Goal: Transaction & Acquisition: Purchase product/service

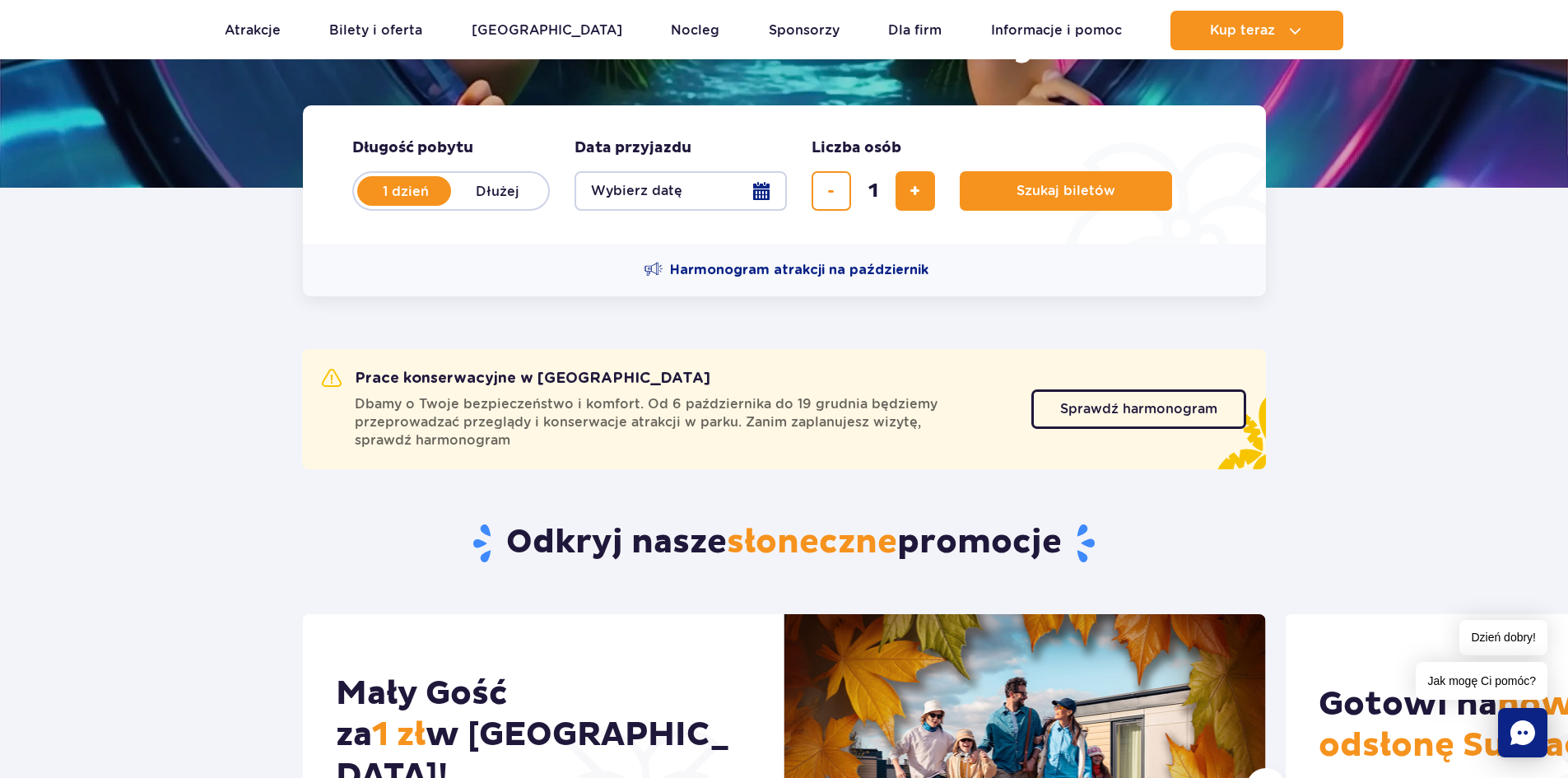
click at [759, 187] on button "Wybierz datę" at bounding box center [681, 191] width 212 height 40
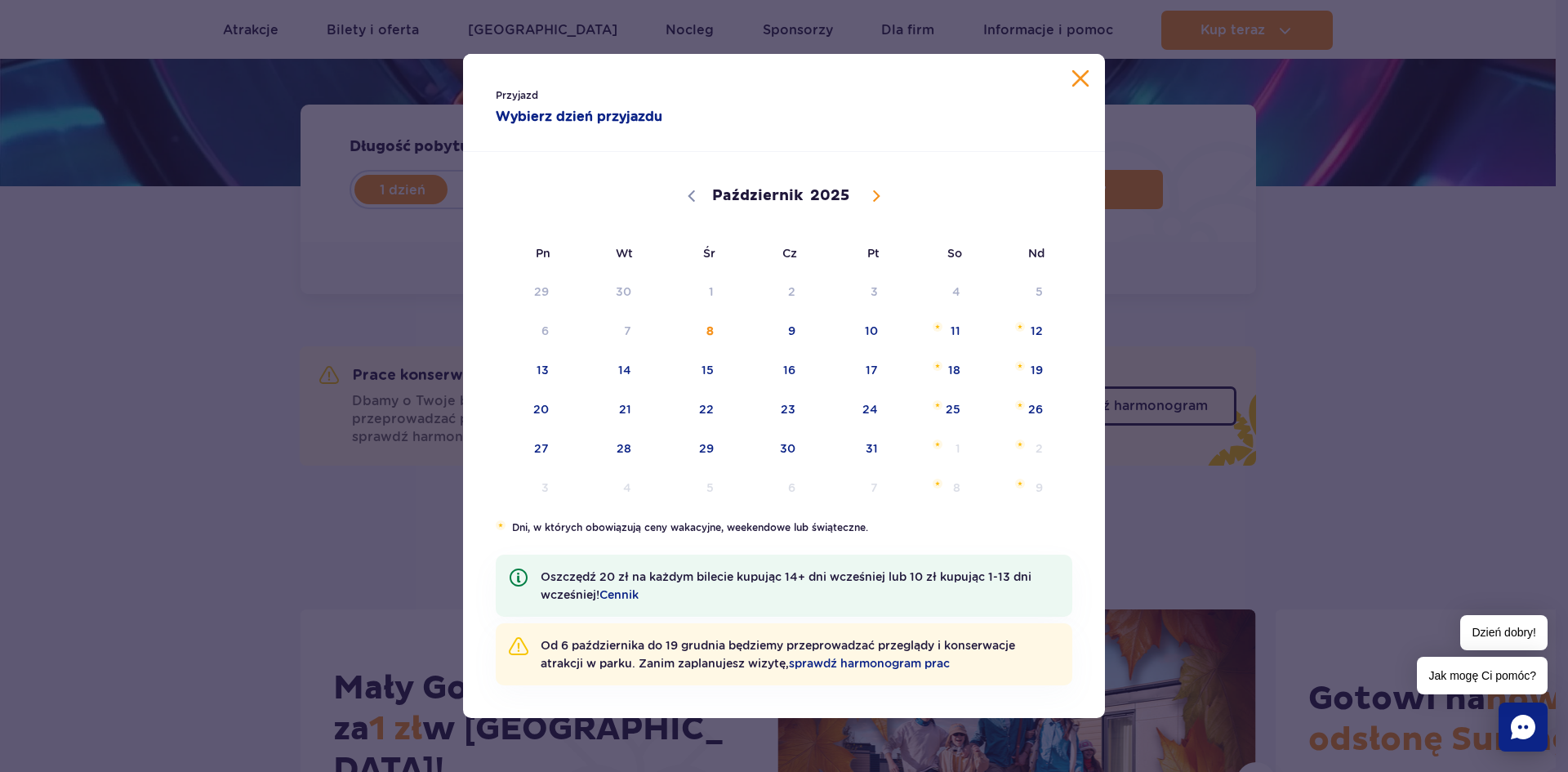
click at [873, 191] on icon at bounding box center [876, 196] width 6 height 11
select select "10"
click at [950, 286] on span "1" at bounding box center [931, 291] width 82 height 38
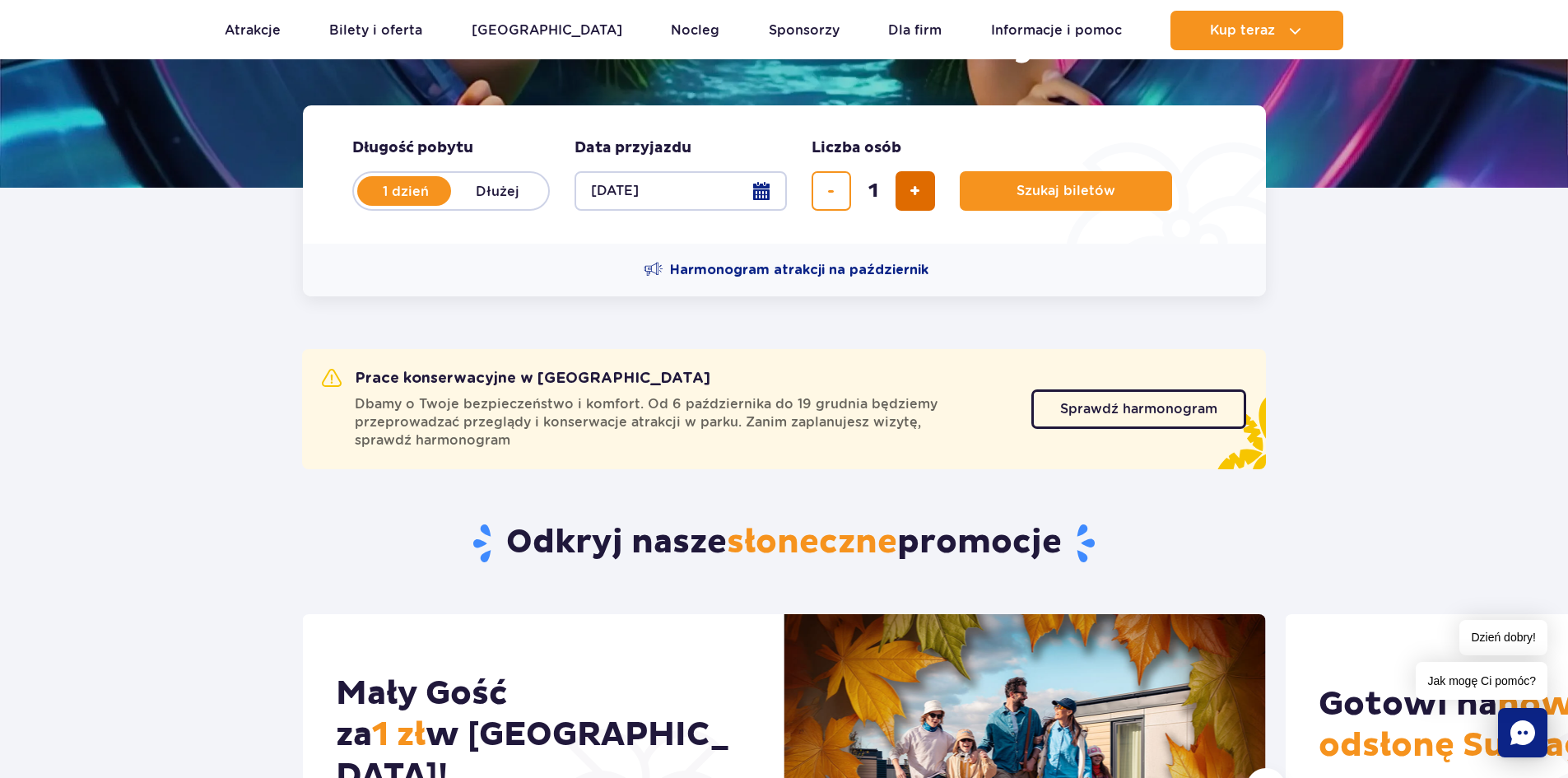
click at [914, 191] on span "dodaj bilet" at bounding box center [914, 191] width 11 height 0
type input "4"
click at [1068, 193] on span "Szukaj biletów" at bounding box center [1059, 191] width 99 height 15
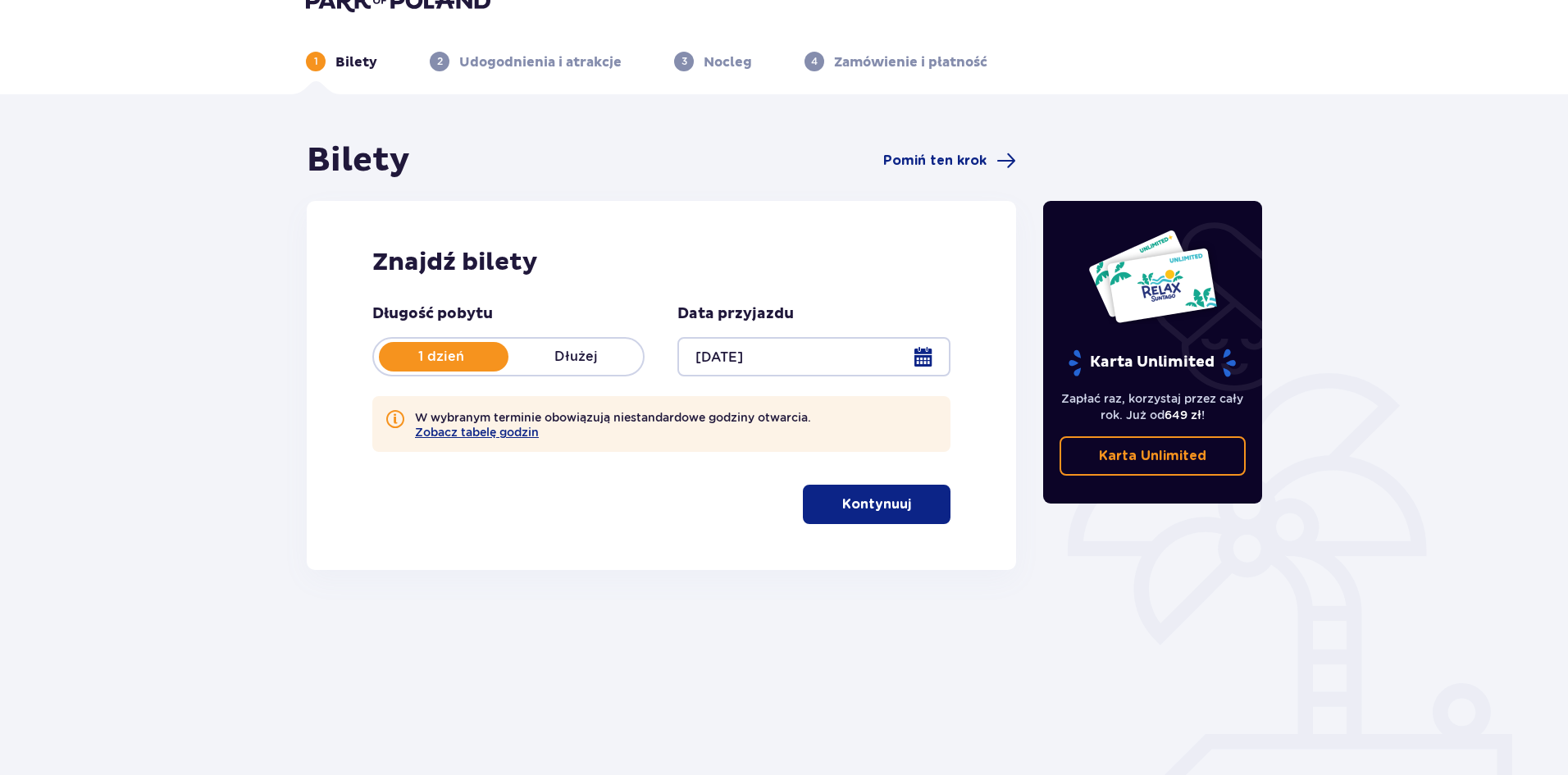
scroll to position [61, 0]
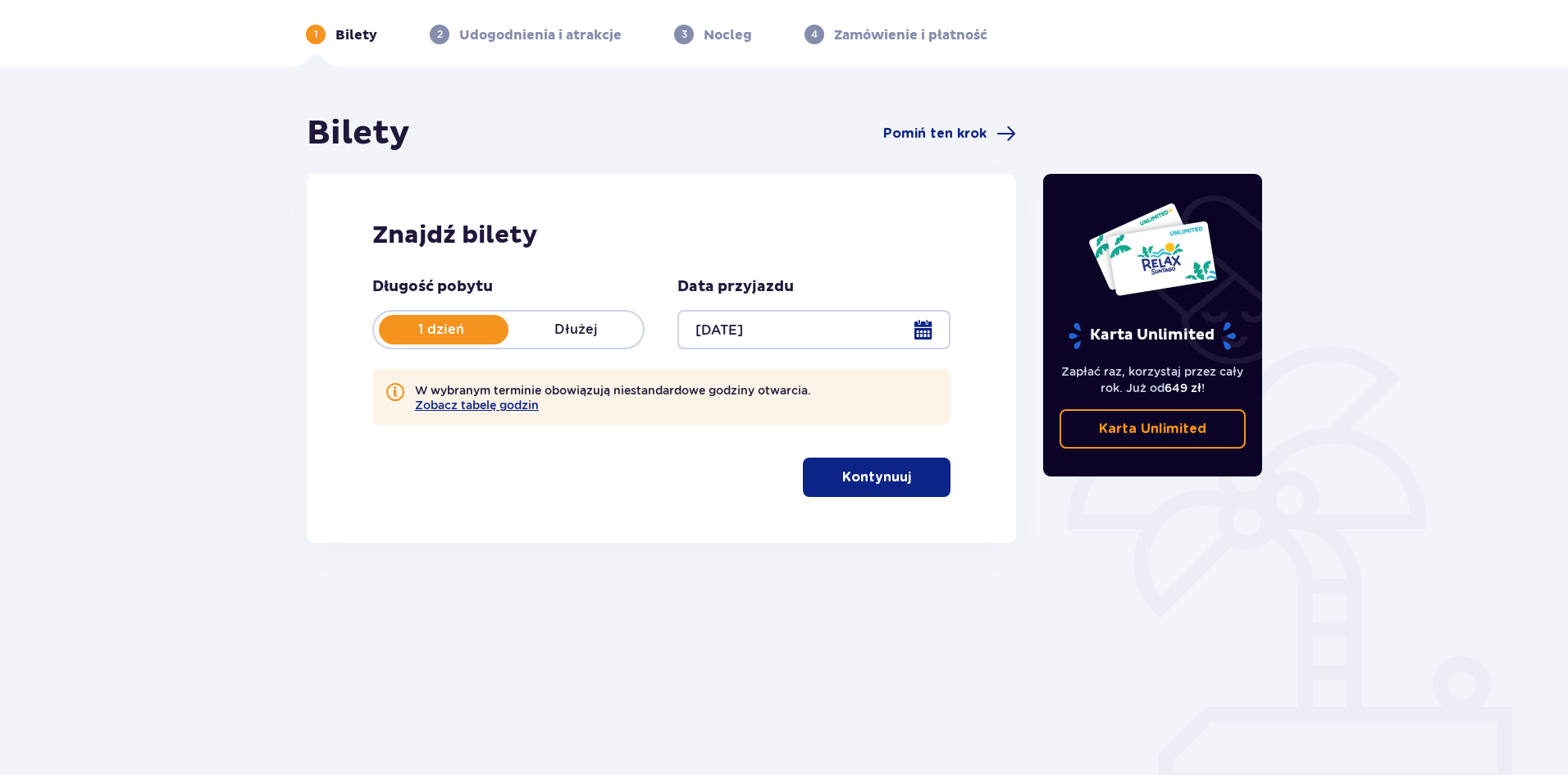
click at [871, 480] on p "Kontynuuj" at bounding box center [876, 477] width 69 height 18
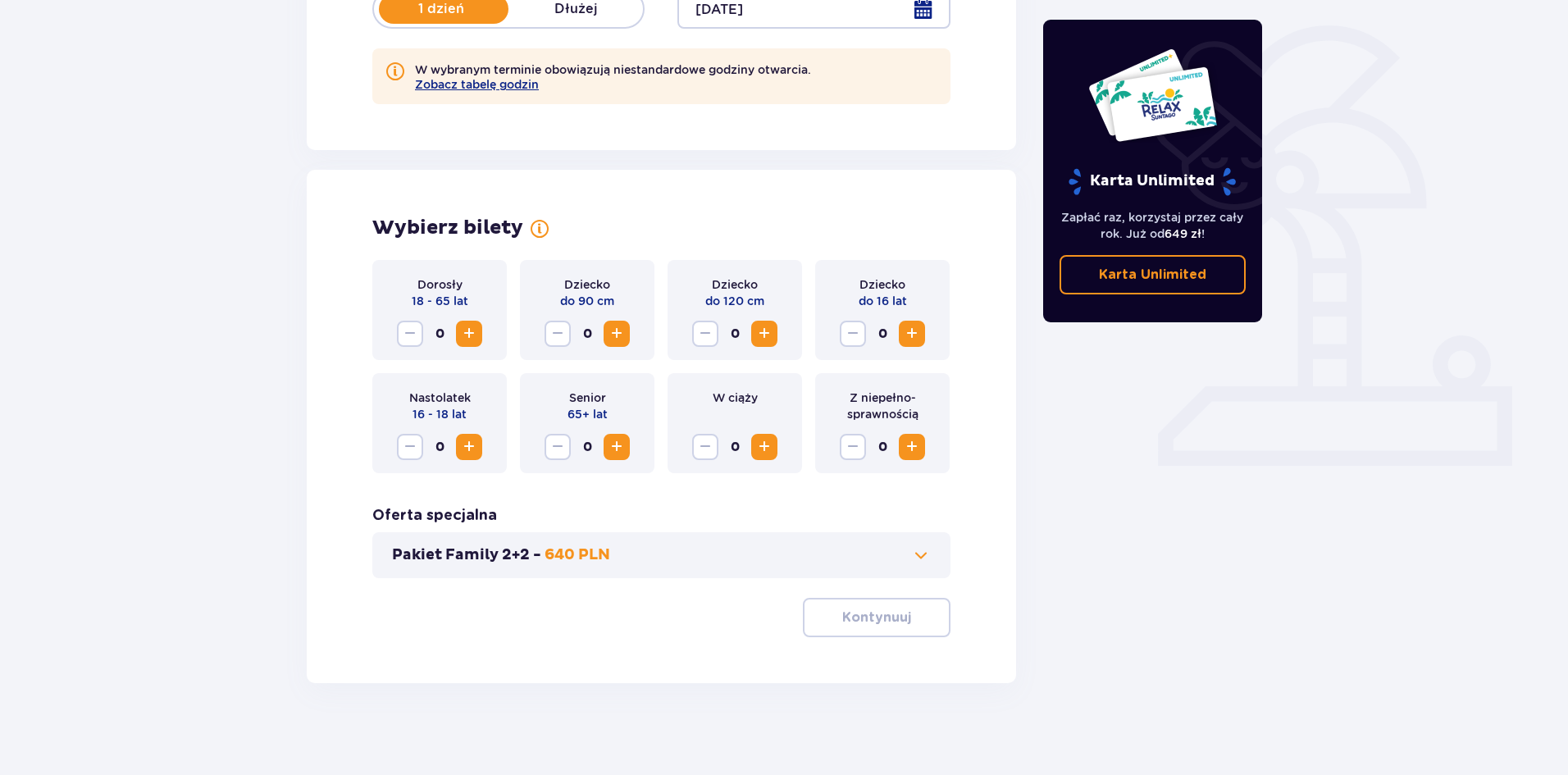
scroll to position [388, 0]
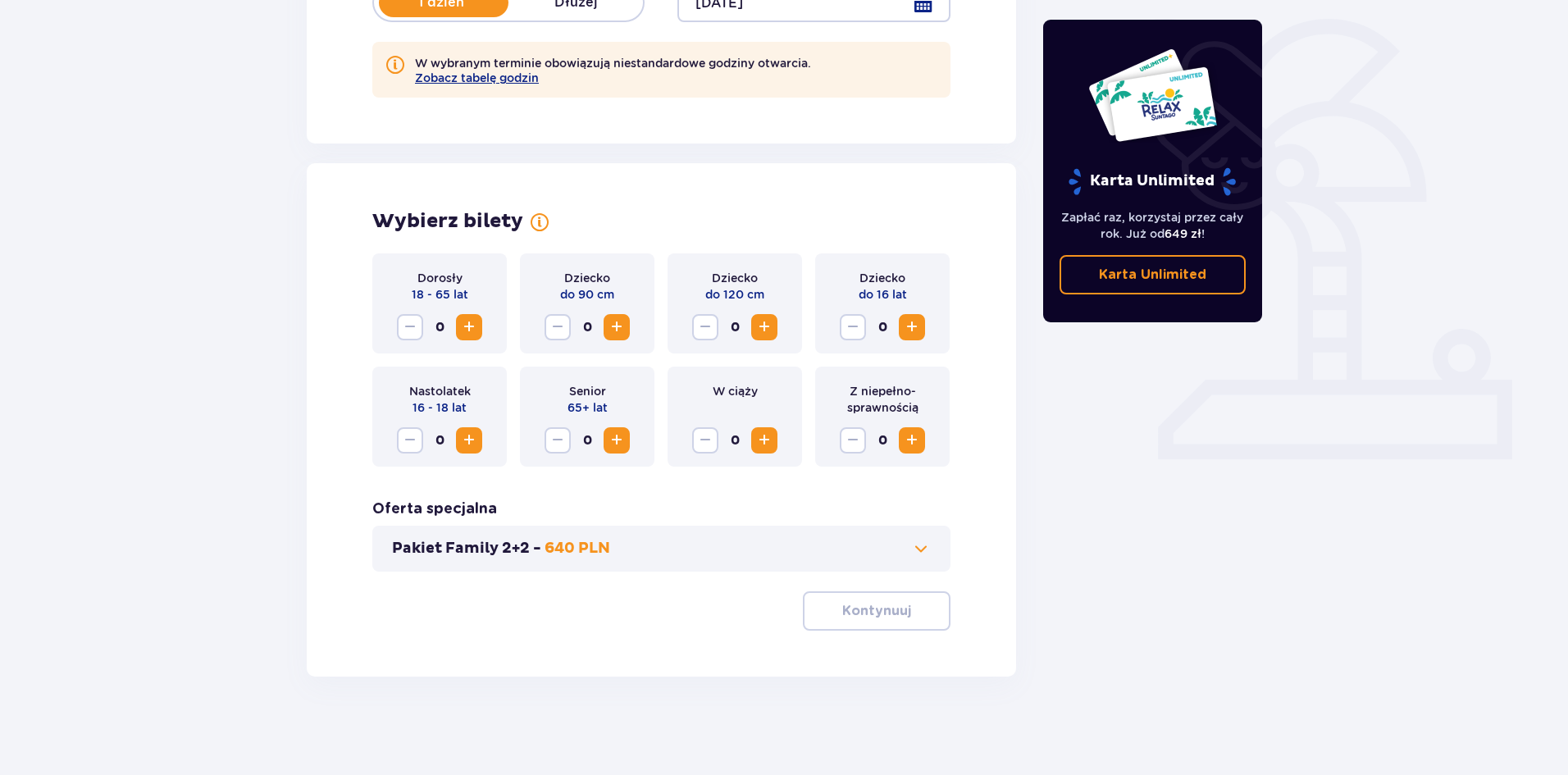
click at [469, 326] on span "Zwiększ" at bounding box center [469, 326] width 19 height 19
click at [867, 606] on p "Kontynuuj" at bounding box center [876, 610] width 69 height 18
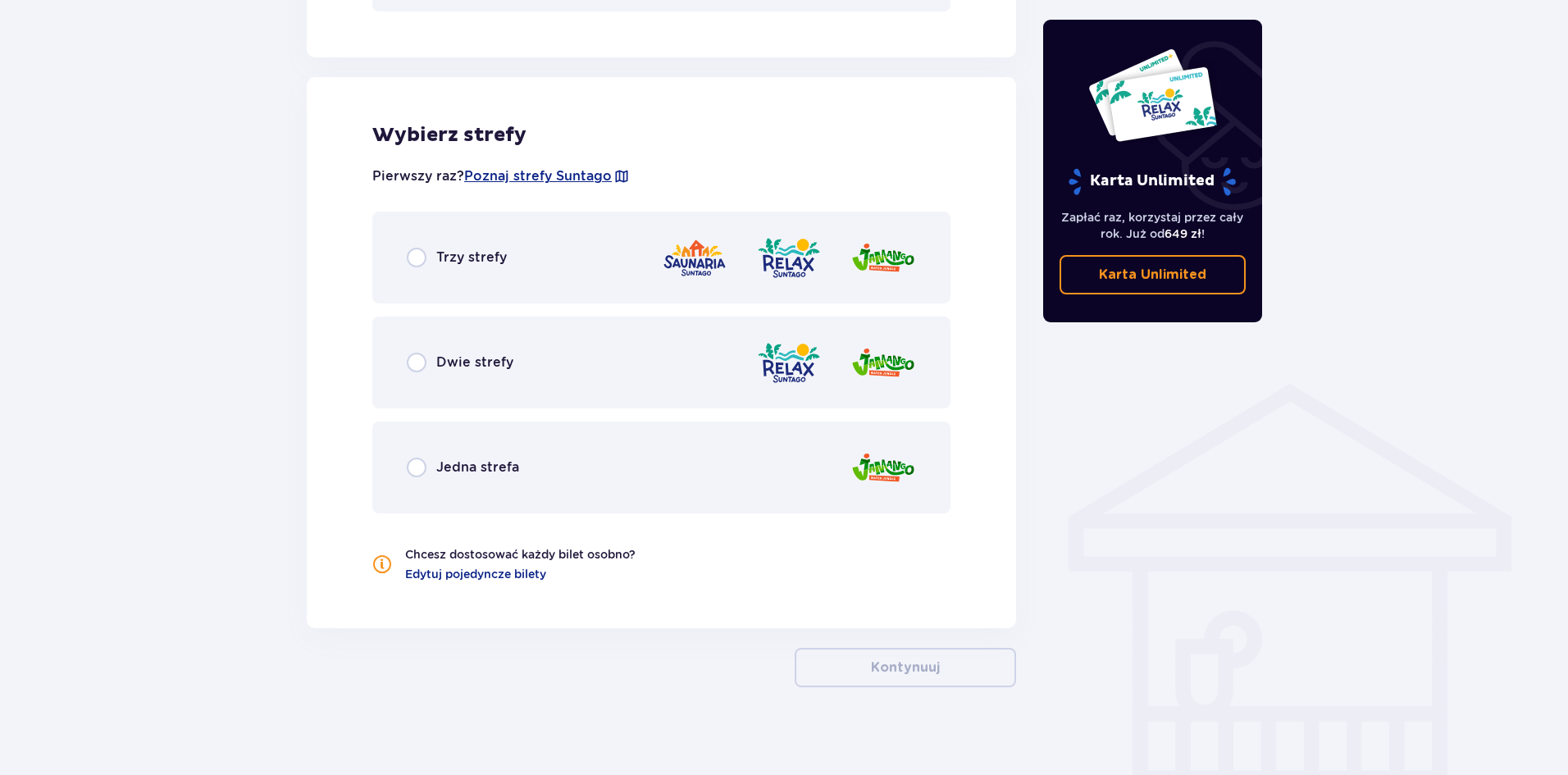
scroll to position [958, 0]
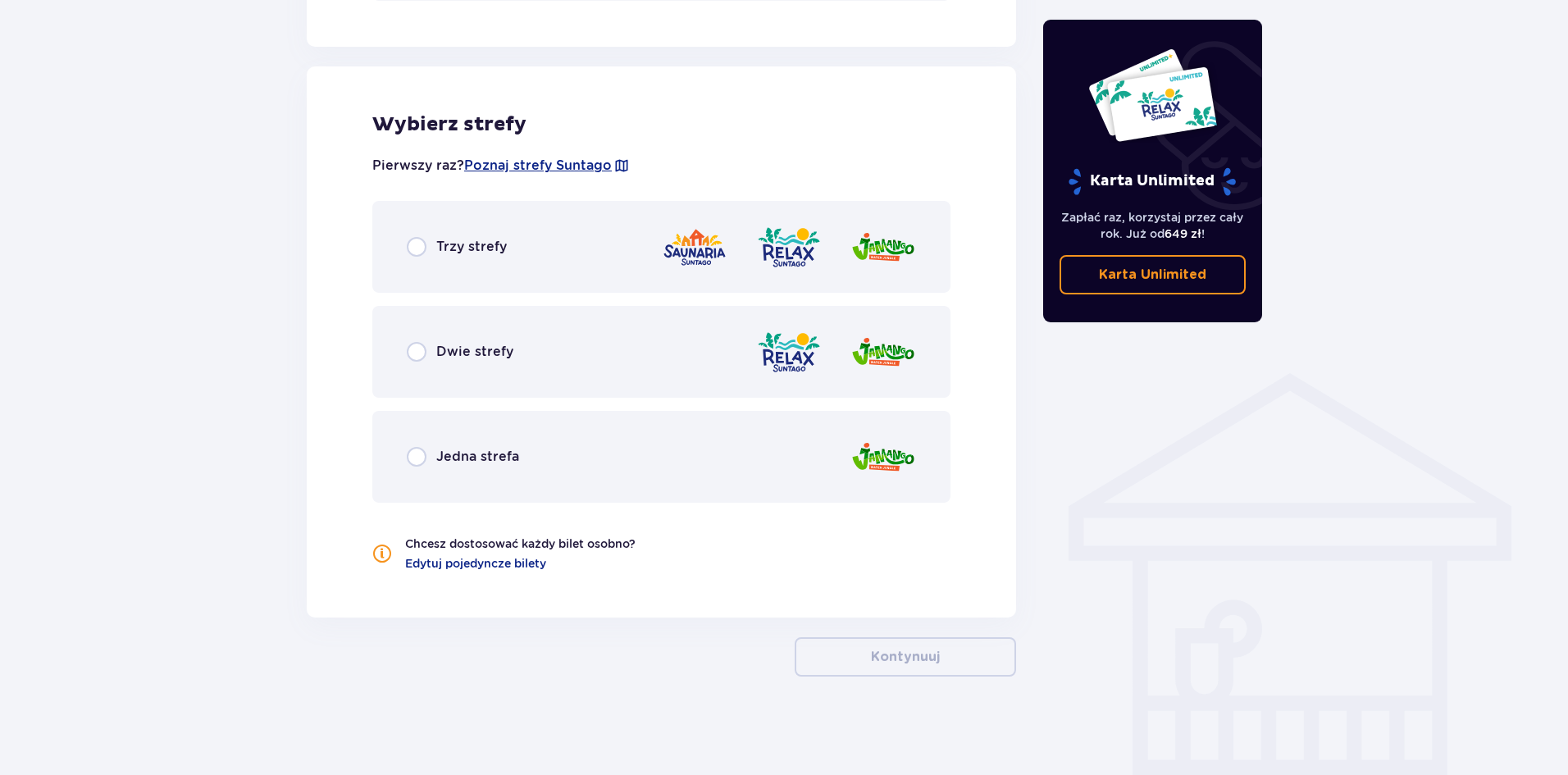
click at [414, 355] on input "radio" at bounding box center [417, 352] width 19 height 19
radio input "true"
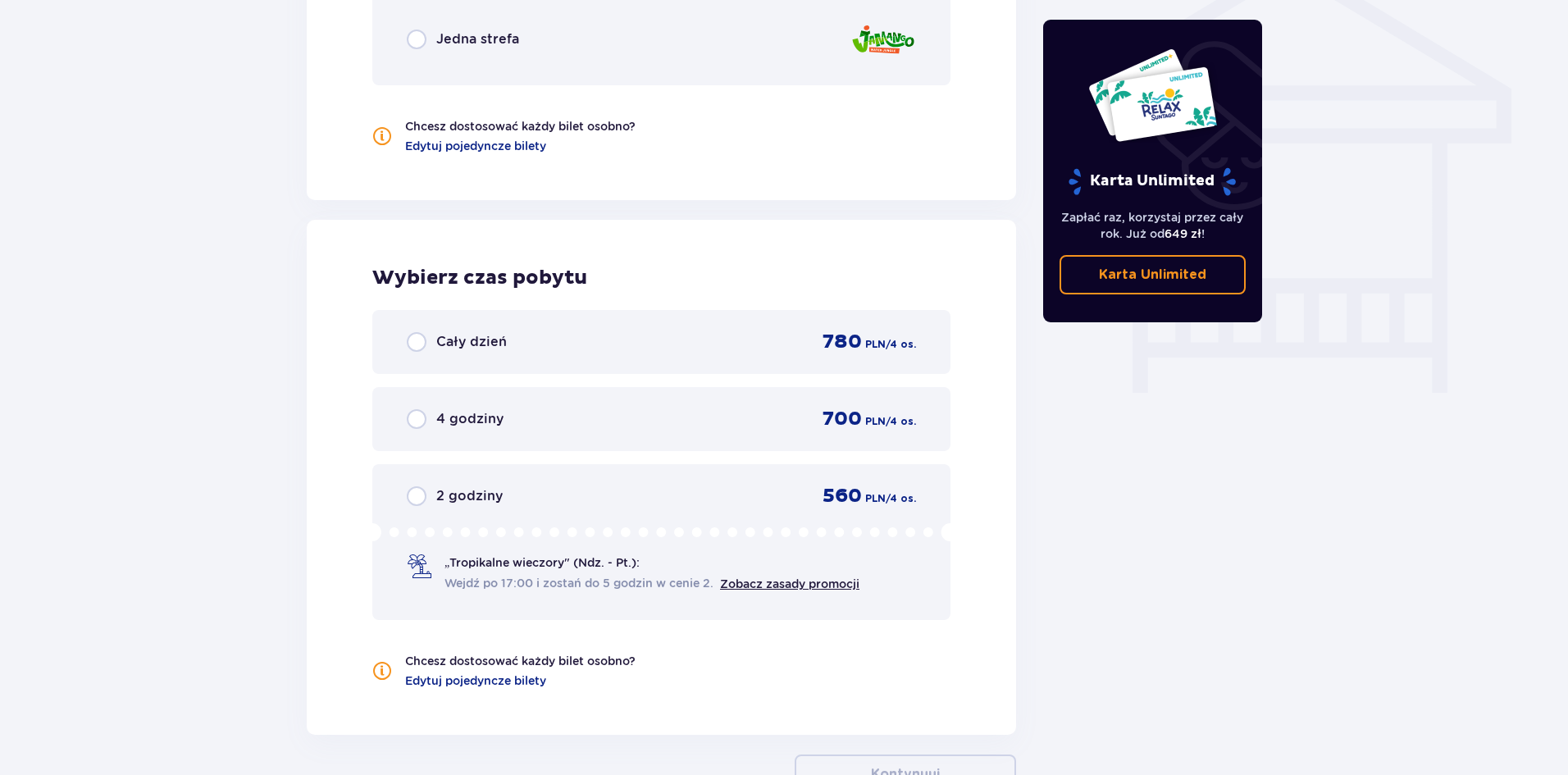
scroll to position [1493, 0]
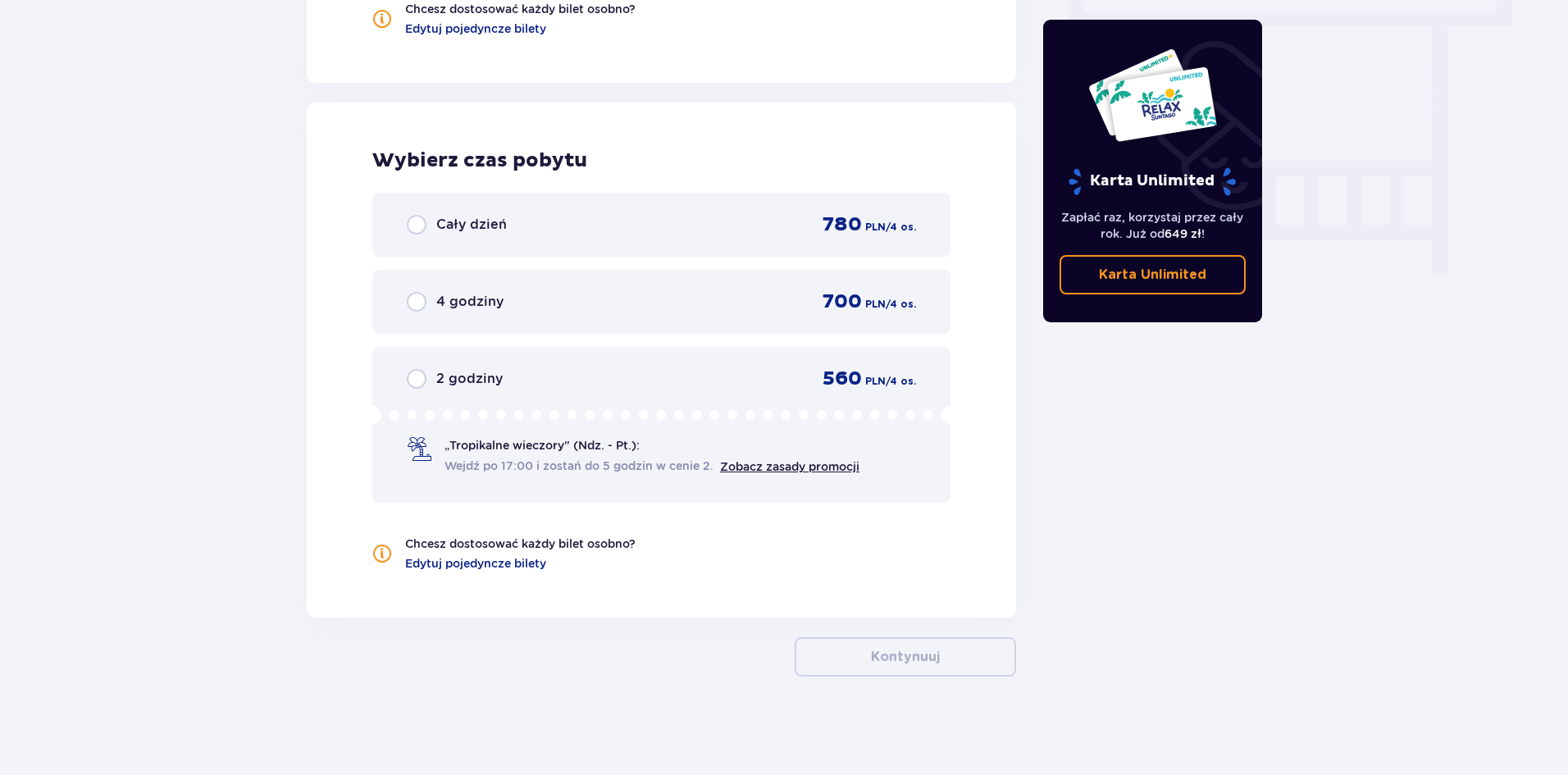
click at [413, 232] on input "radio" at bounding box center [417, 225] width 19 height 19
radio input "true"
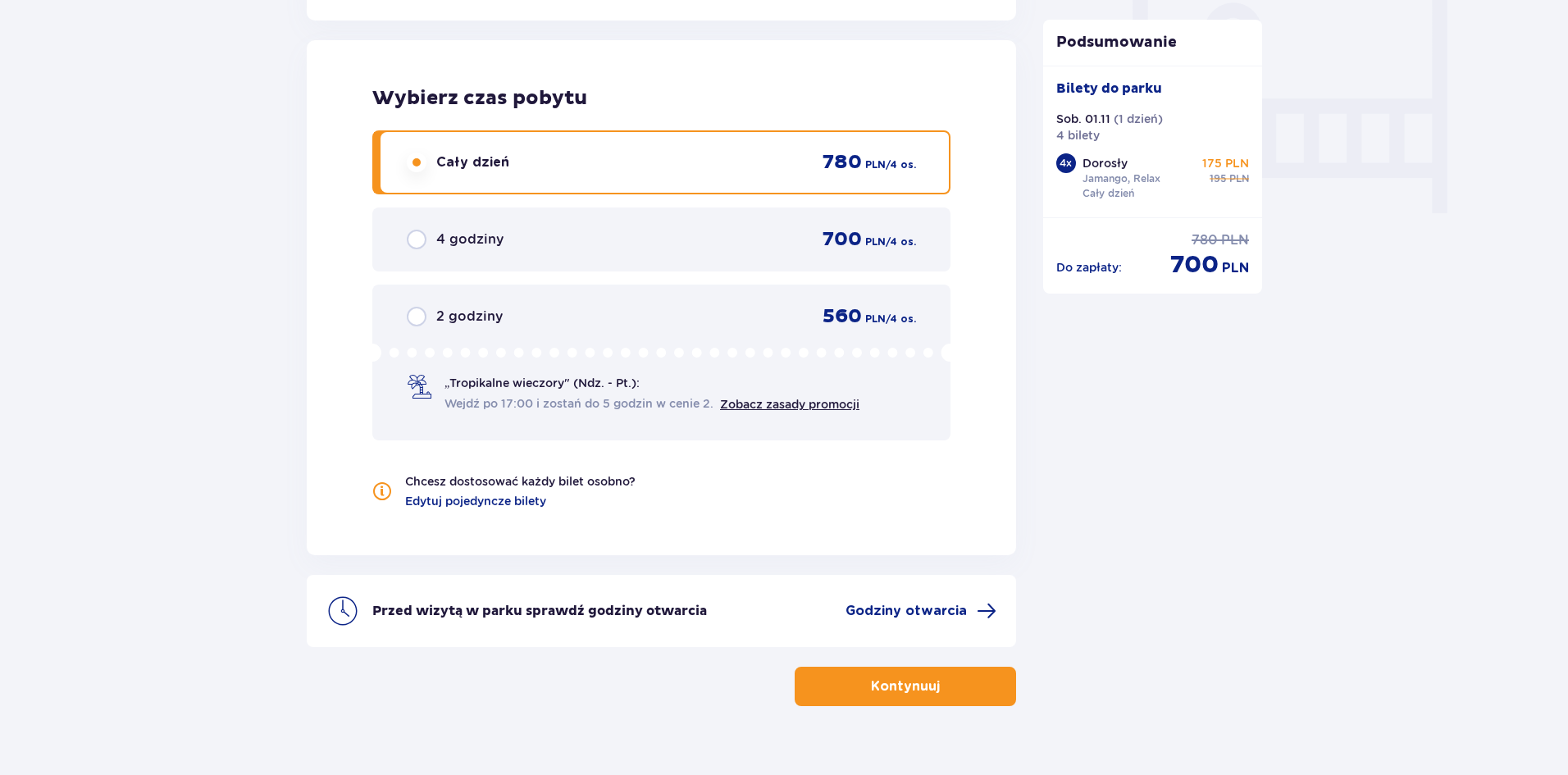
scroll to position [1585, 0]
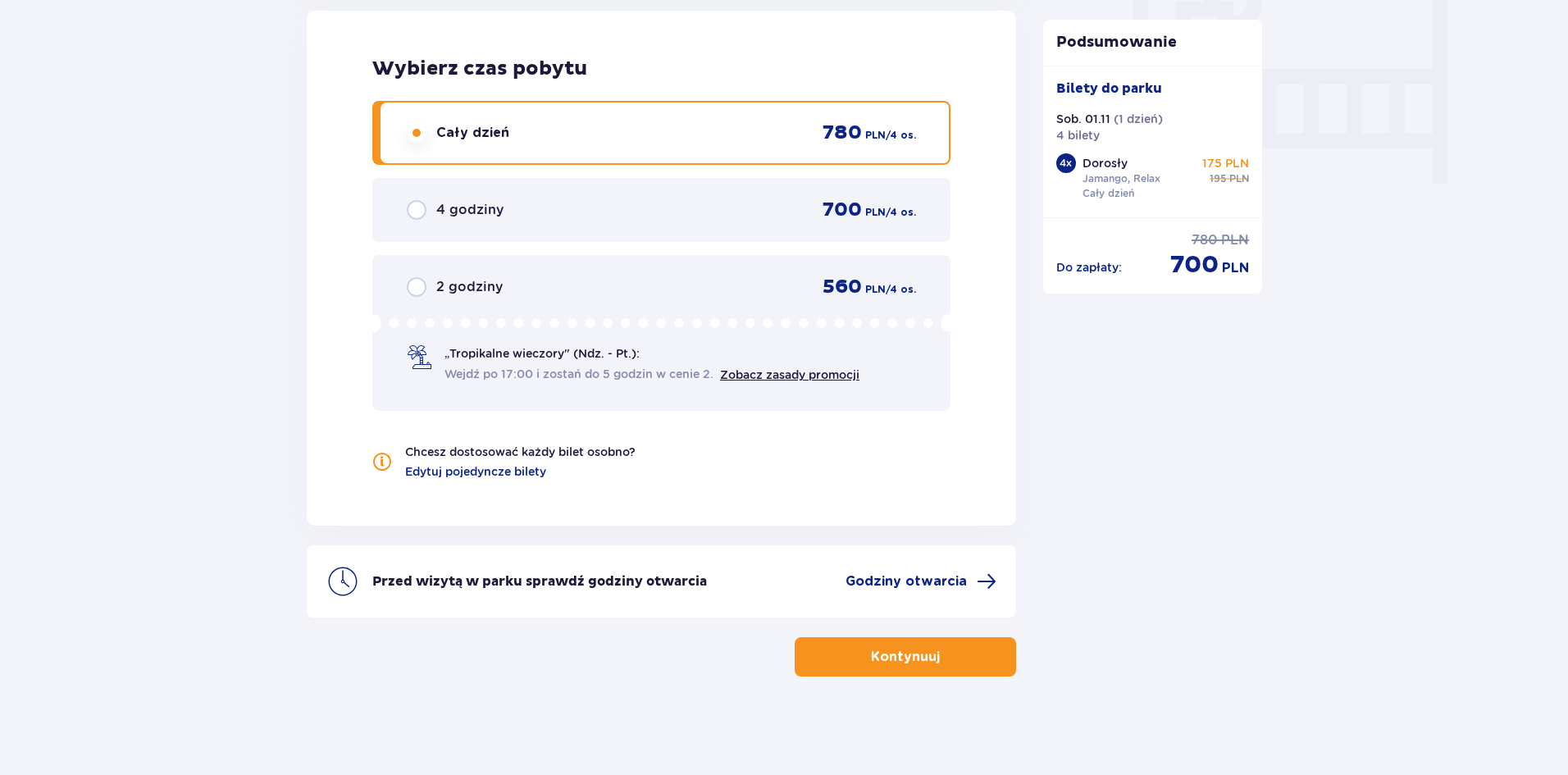
click at [908, 658] on p "Kontynuuj" at bounding box center [905, 656] width 69 height 18
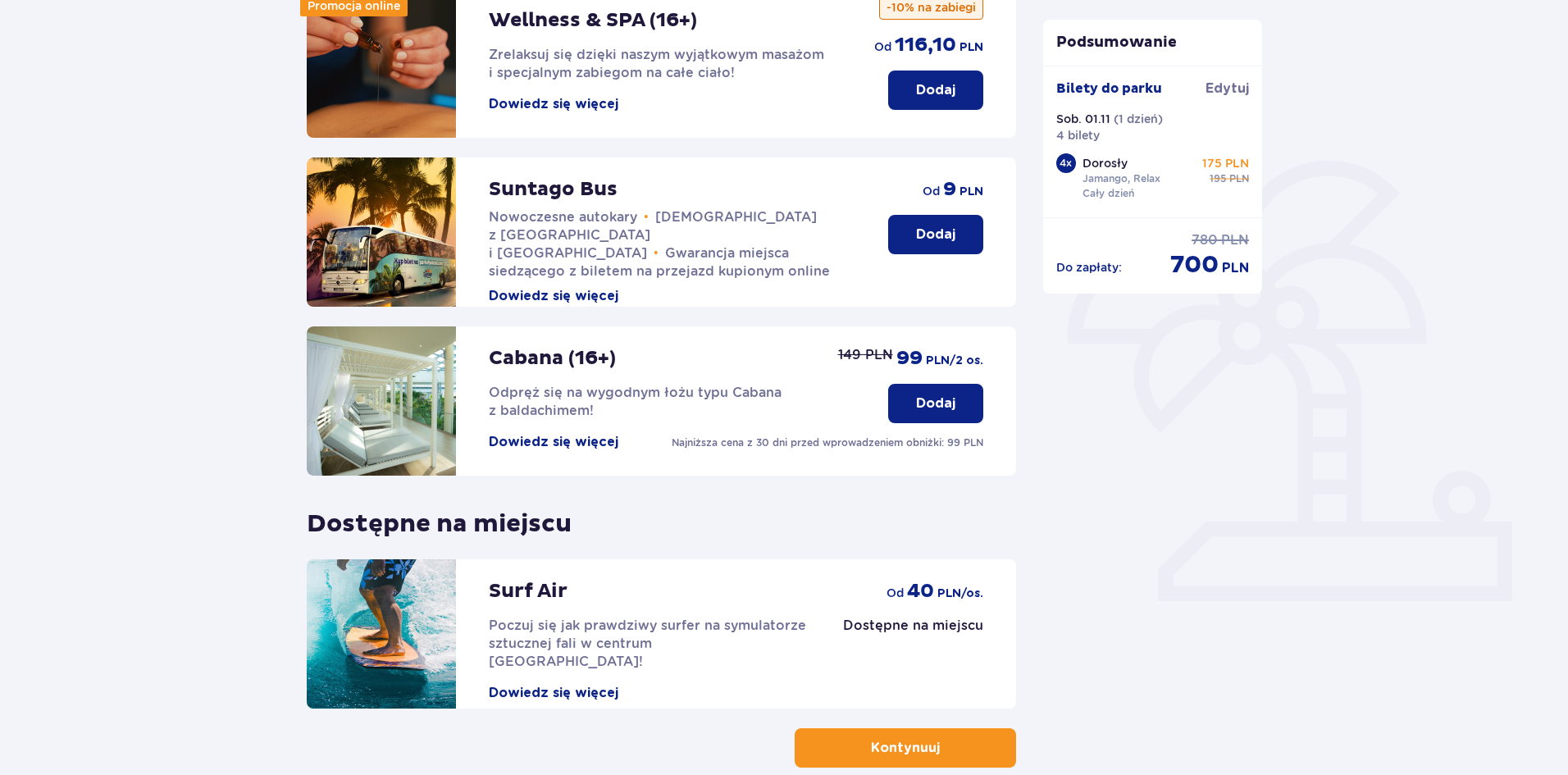
scroll to position [337, 0]
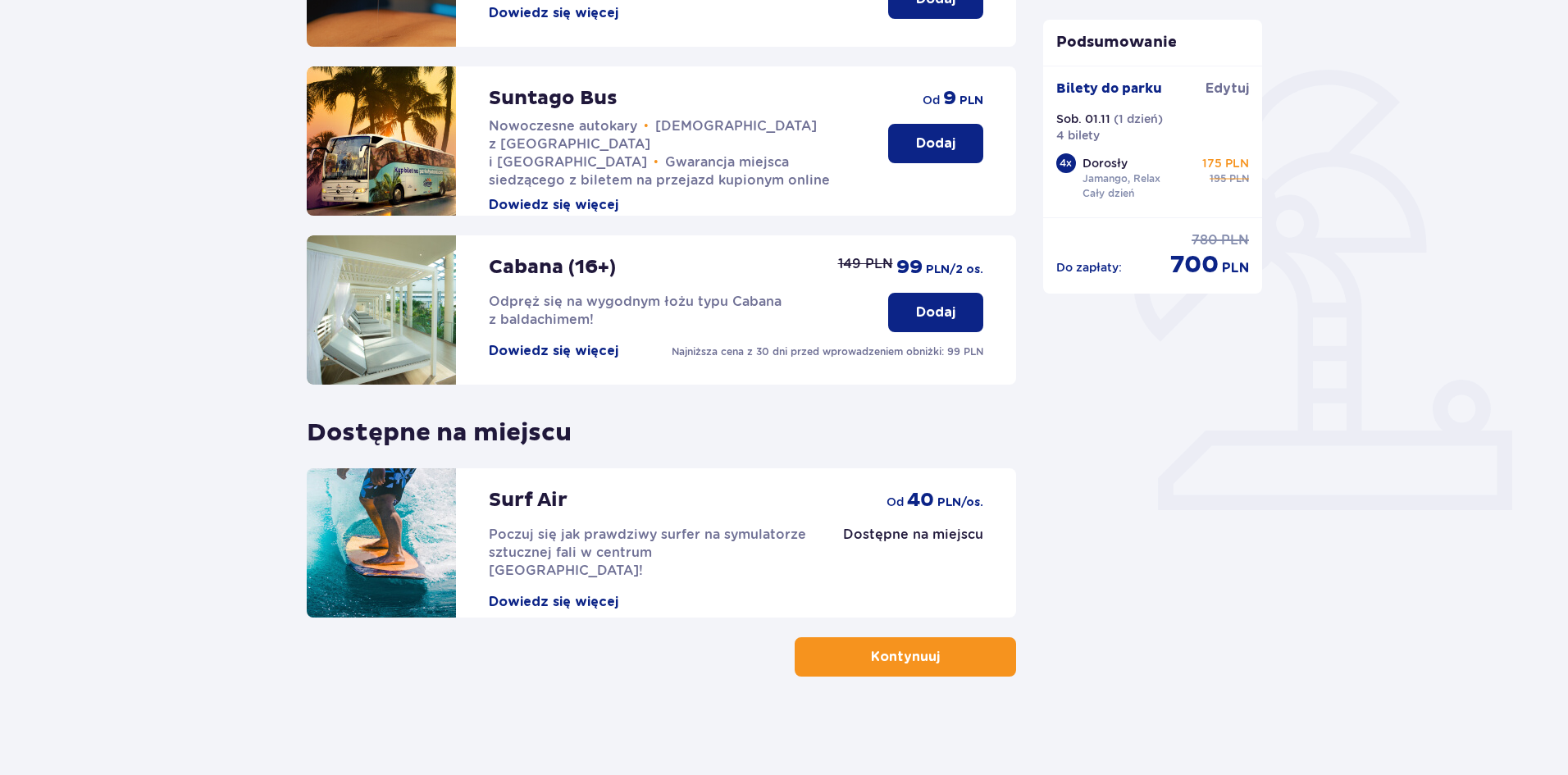
click at [903, 655] on p "Kontynuuj" at bounding box center [905, 656] width 69 height 18
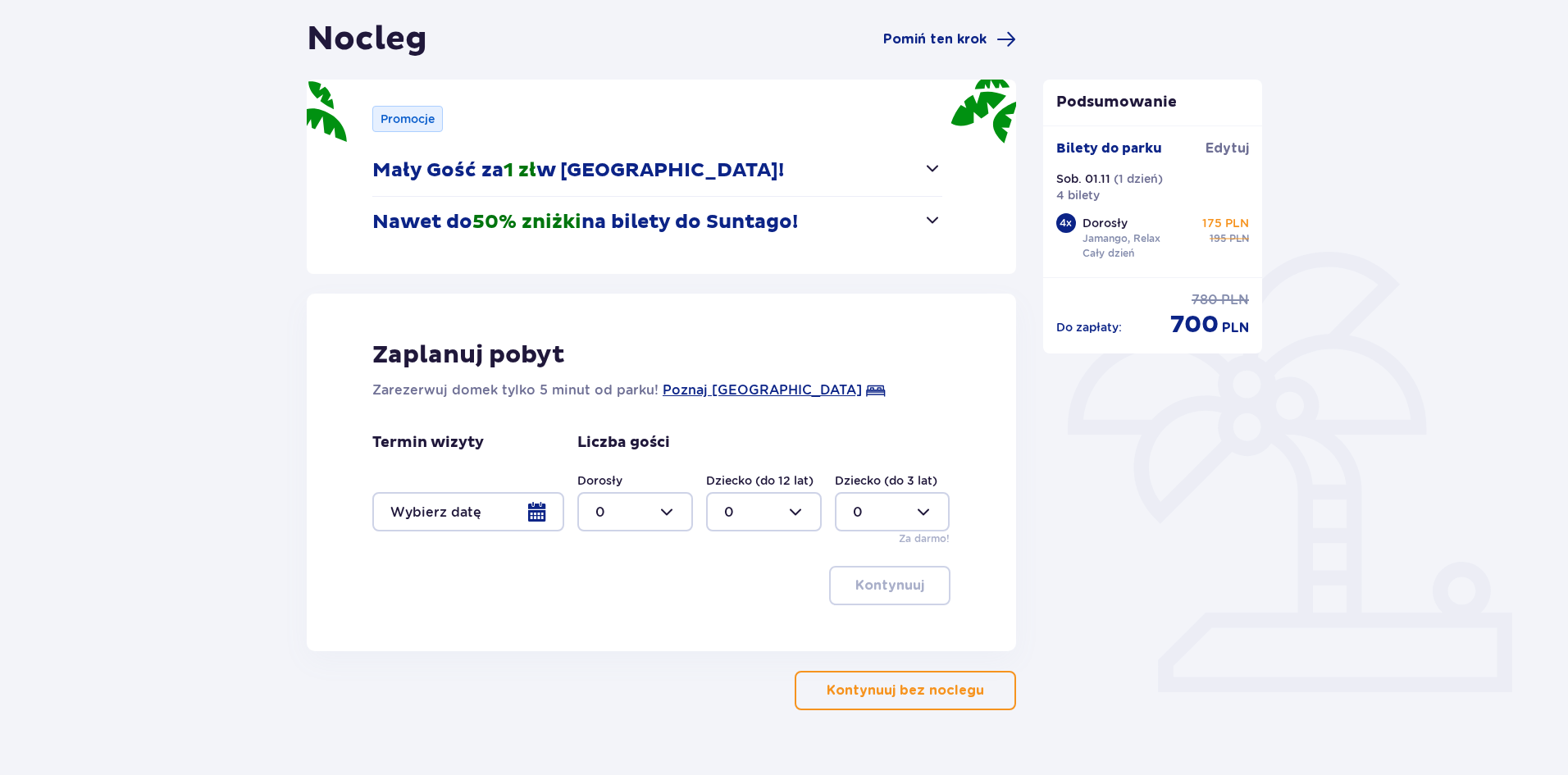
scroll to position [189, 0]
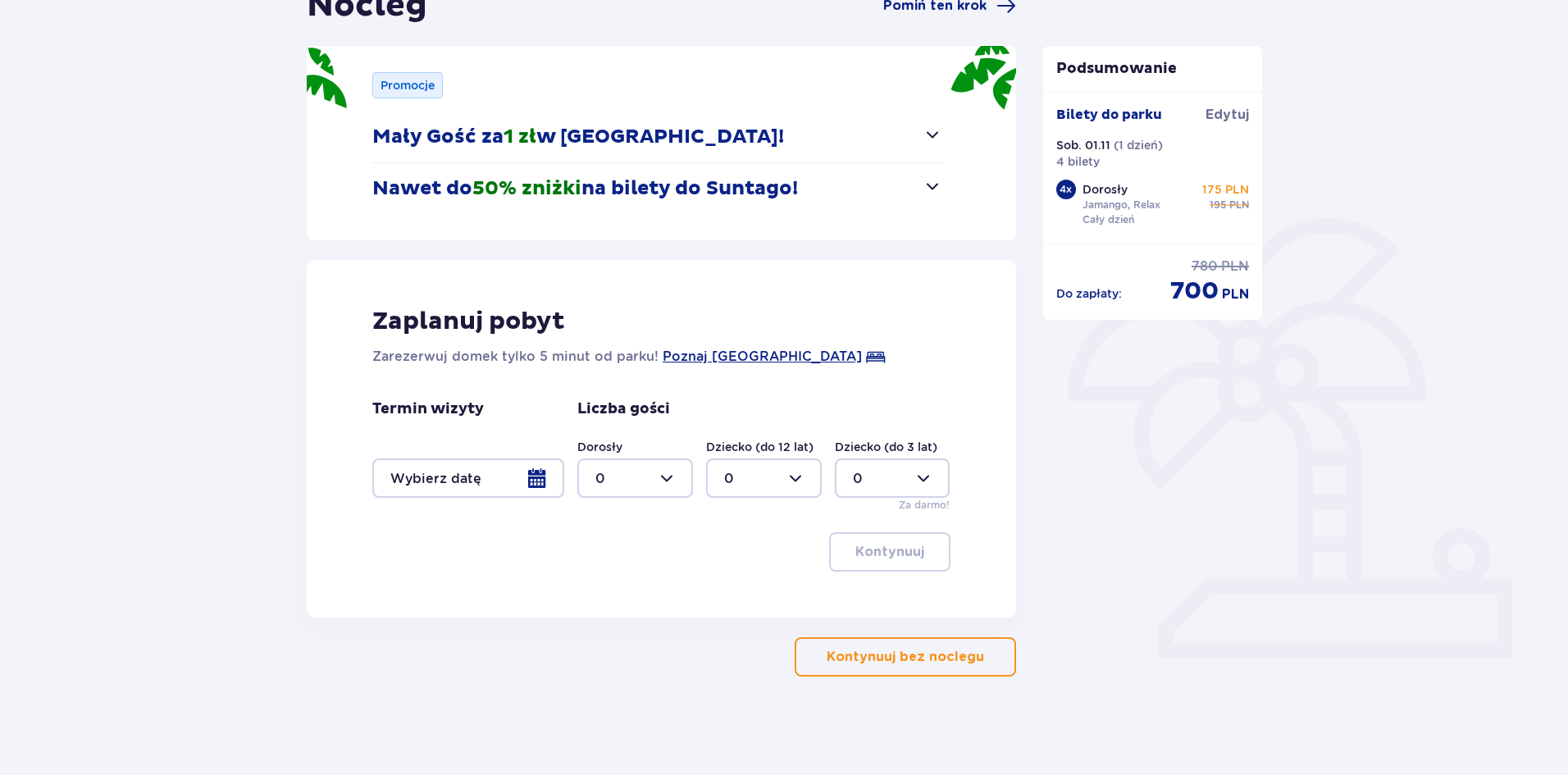
click at [923, 661] on p "Kontynuuj bez noclegu" at bounding box center [905, 656] width 157 height 18
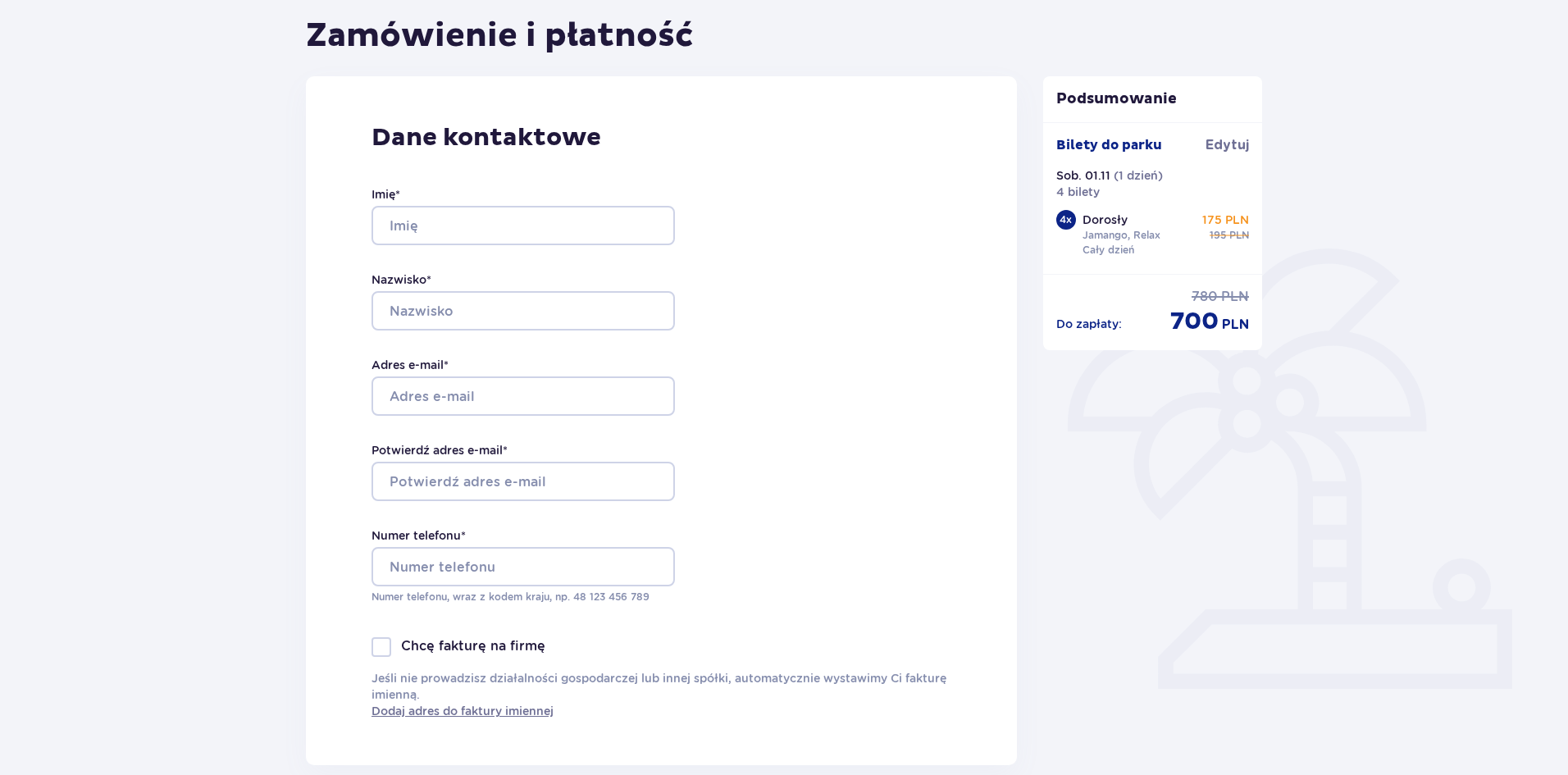
scroll to position [164, 0]
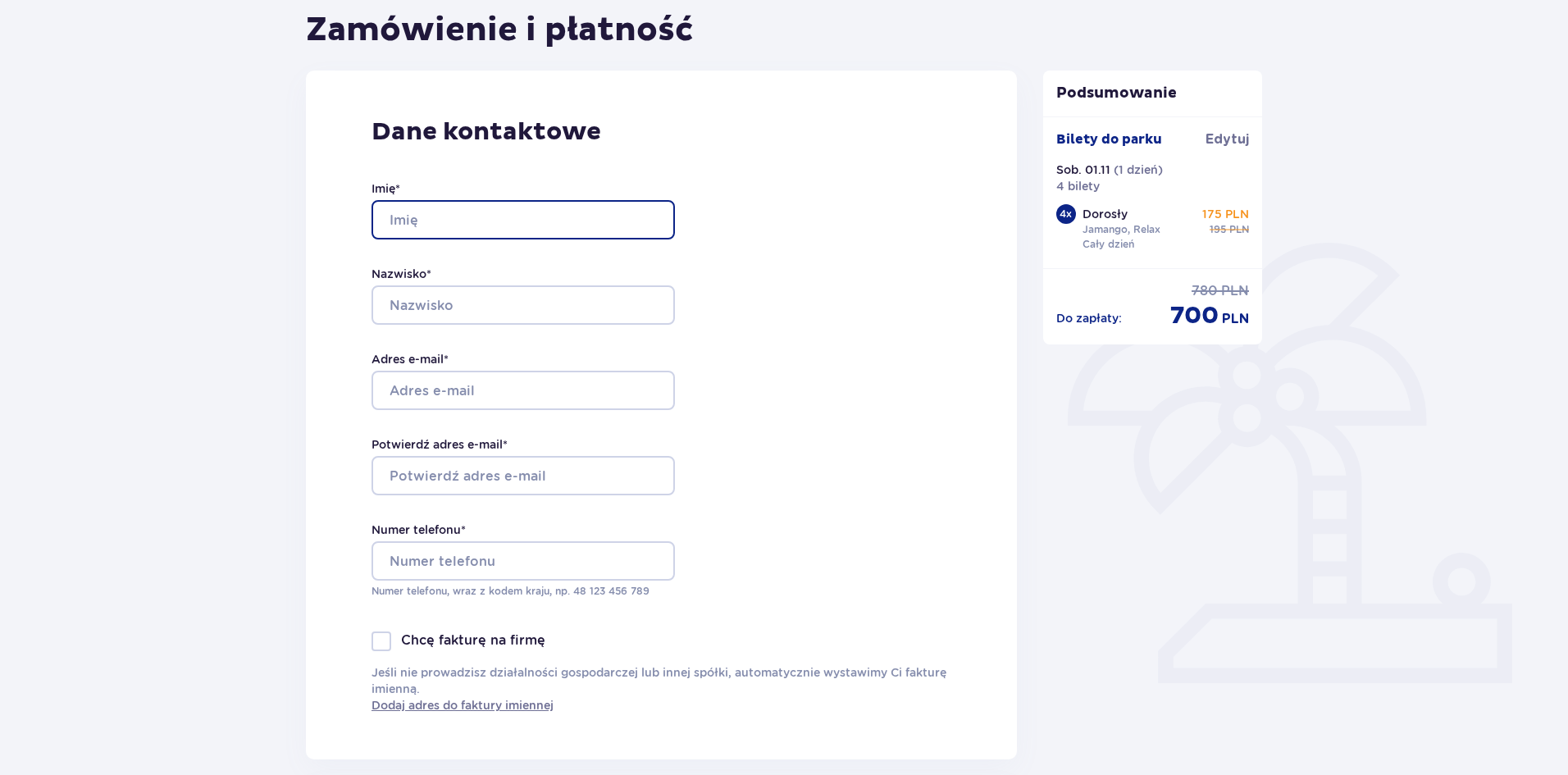
click at [401, 211] on input "Imię *" at bounding box center [522, 219] width 303 height 40
type input "[PERSON_NAME]"
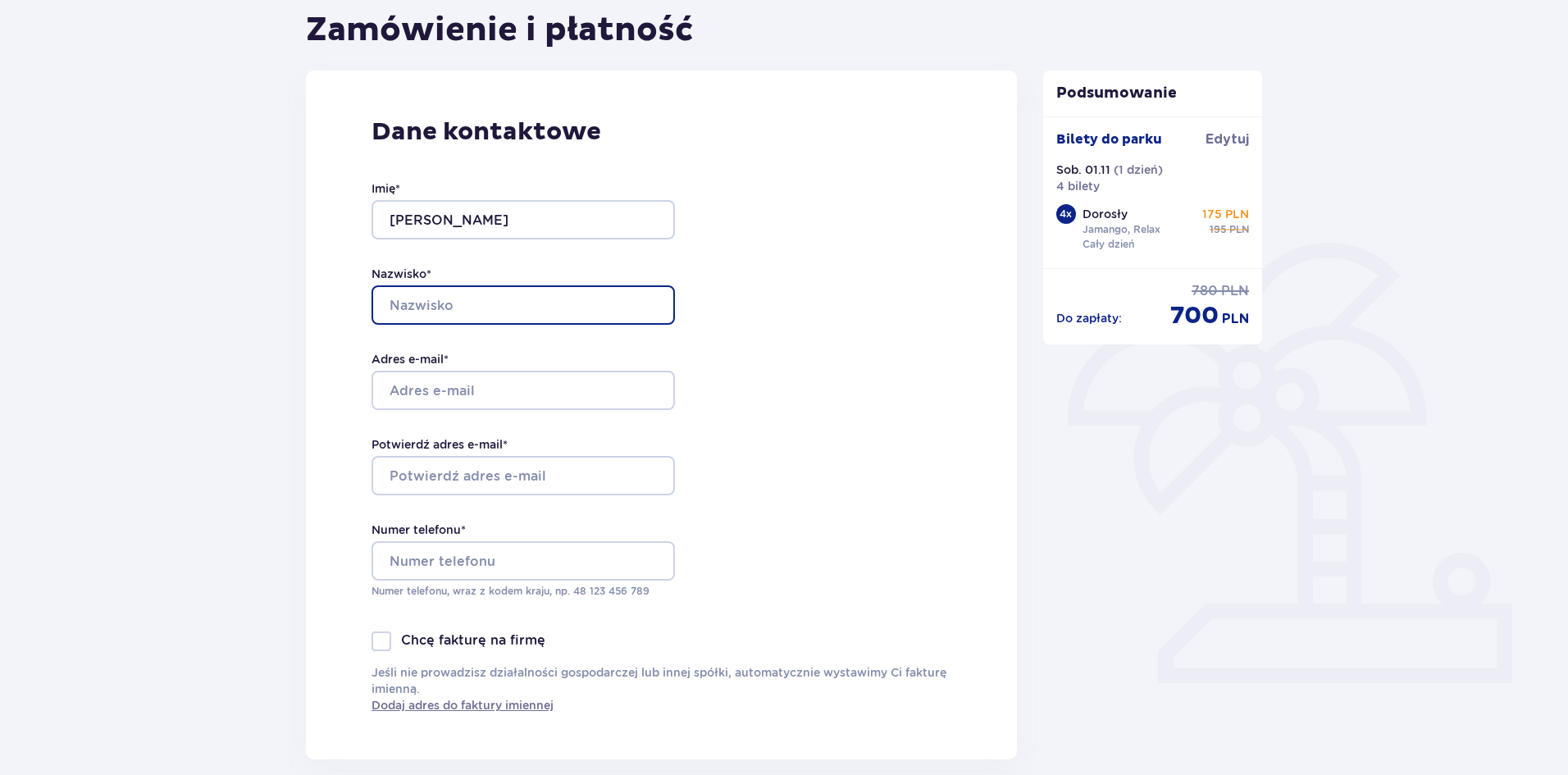
type input "[PERSON_NAME]"
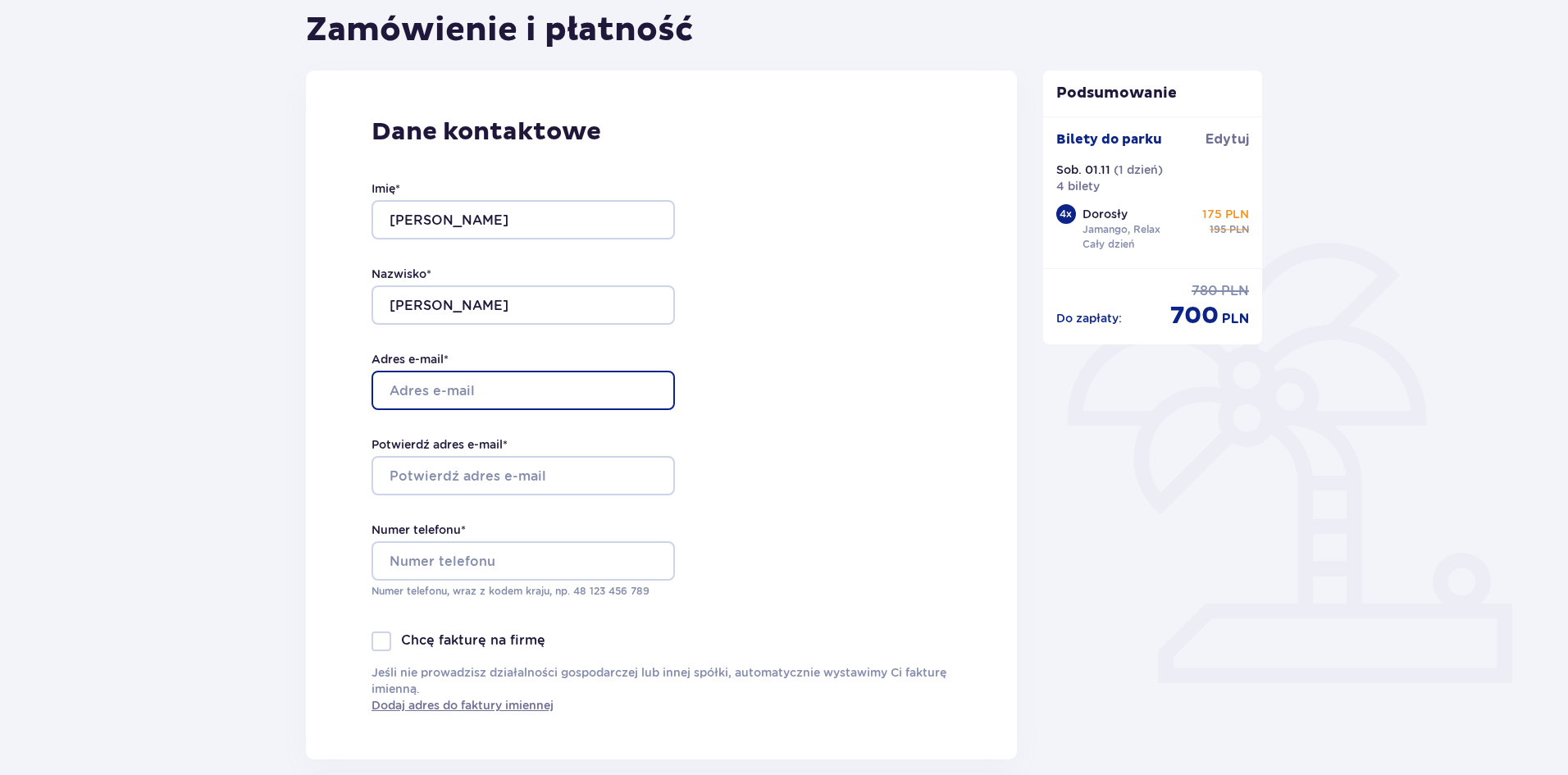
type input "[EMAIL_ADDRESS][DOMAIN_NAME]"
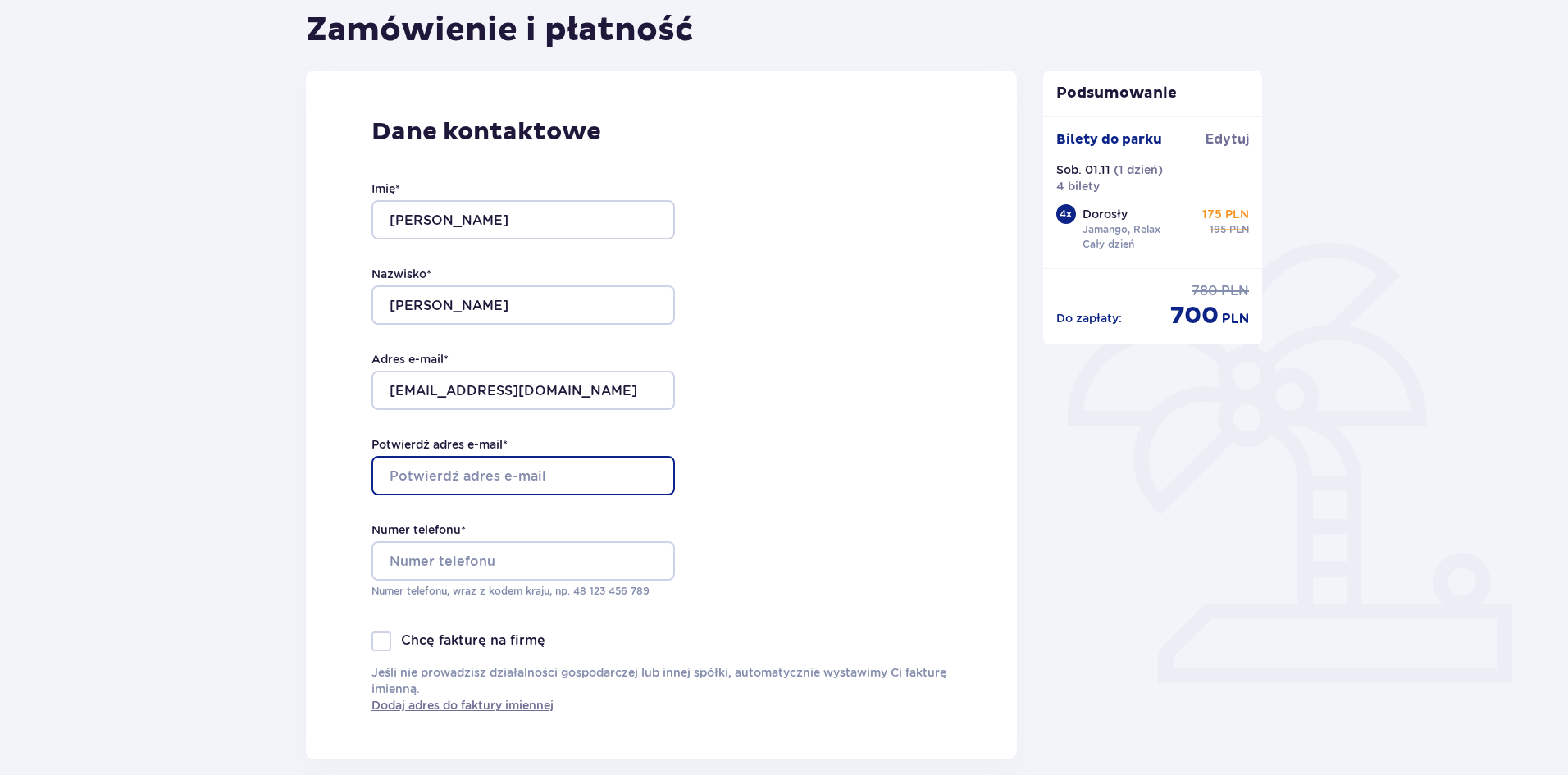
type input "[EMAIL_ADDRESS][DOMAIN_NAME]"
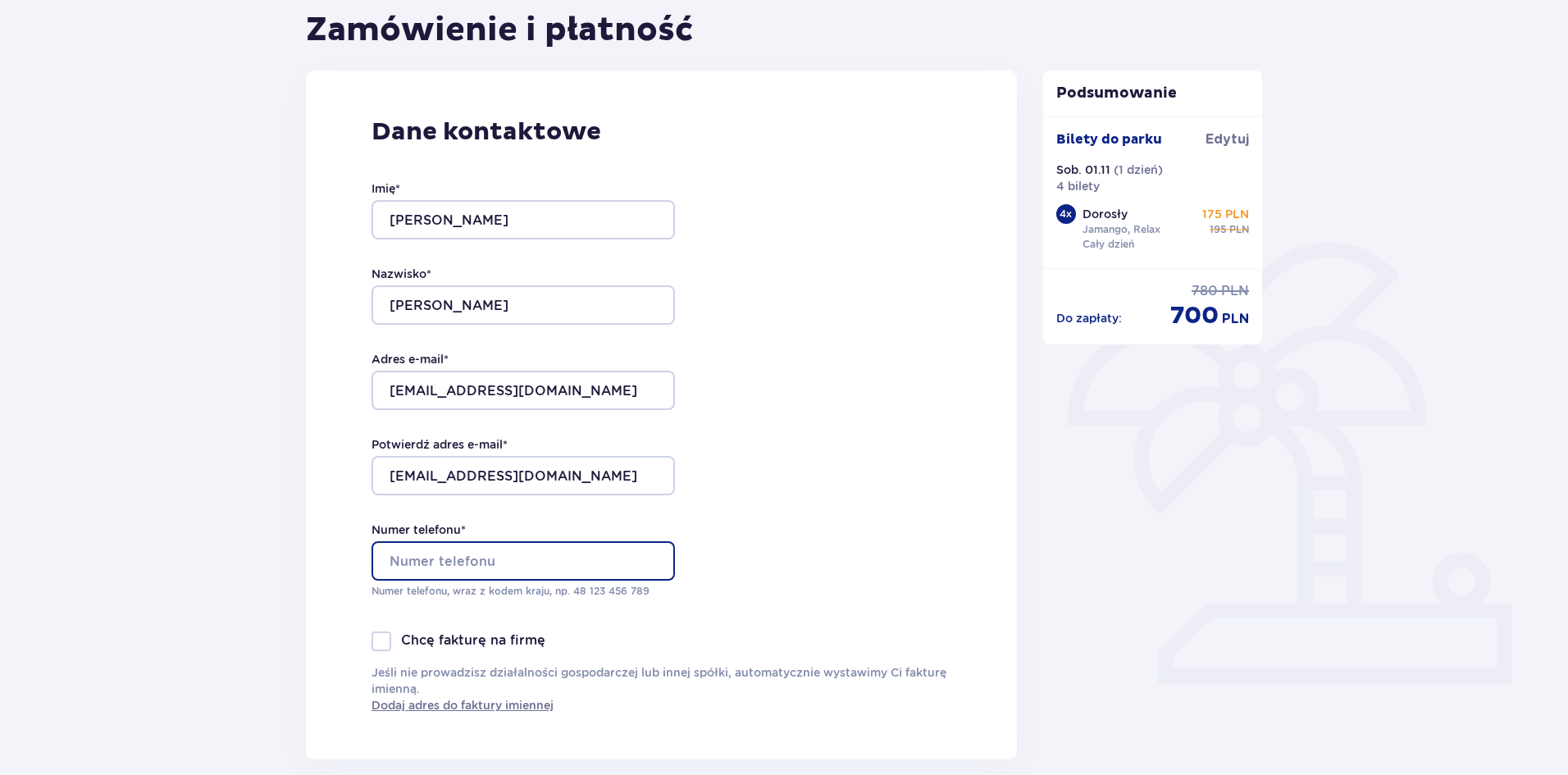
type input "602207715"
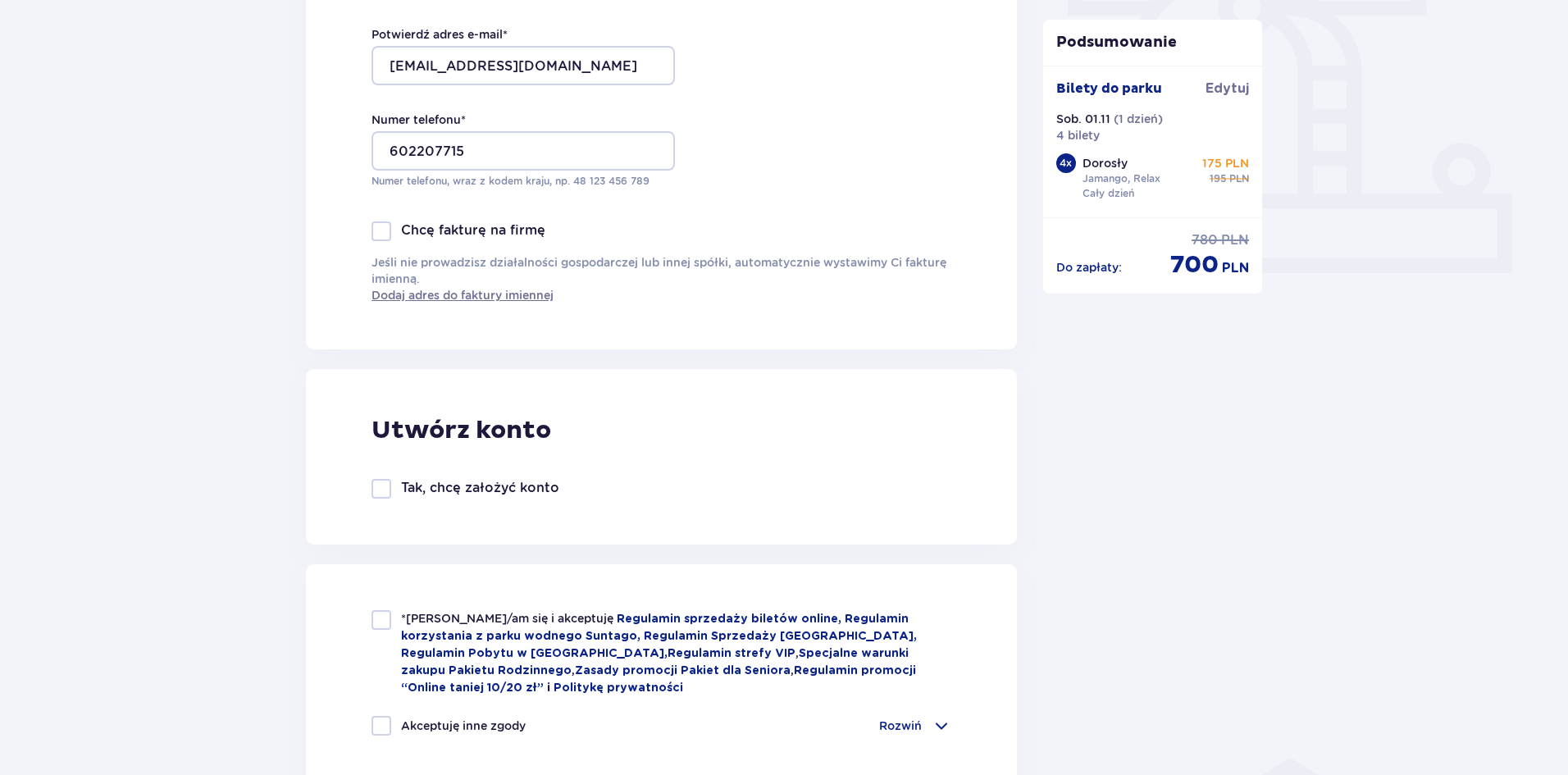
scroll to position [820, 0]
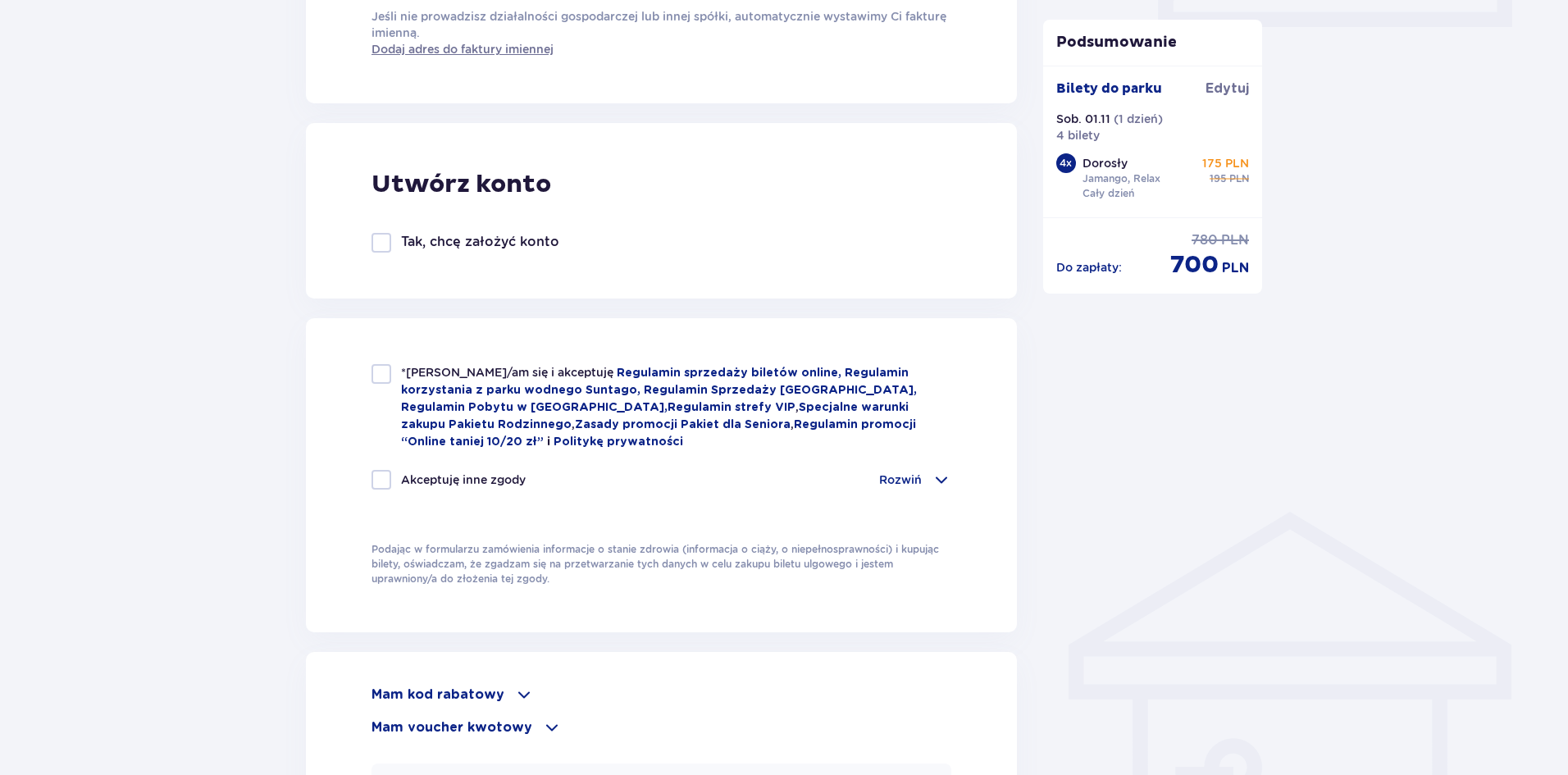
click at [385, 375] on div at bounding box center [381, 374] width 19 height 19
checkbox input "true"
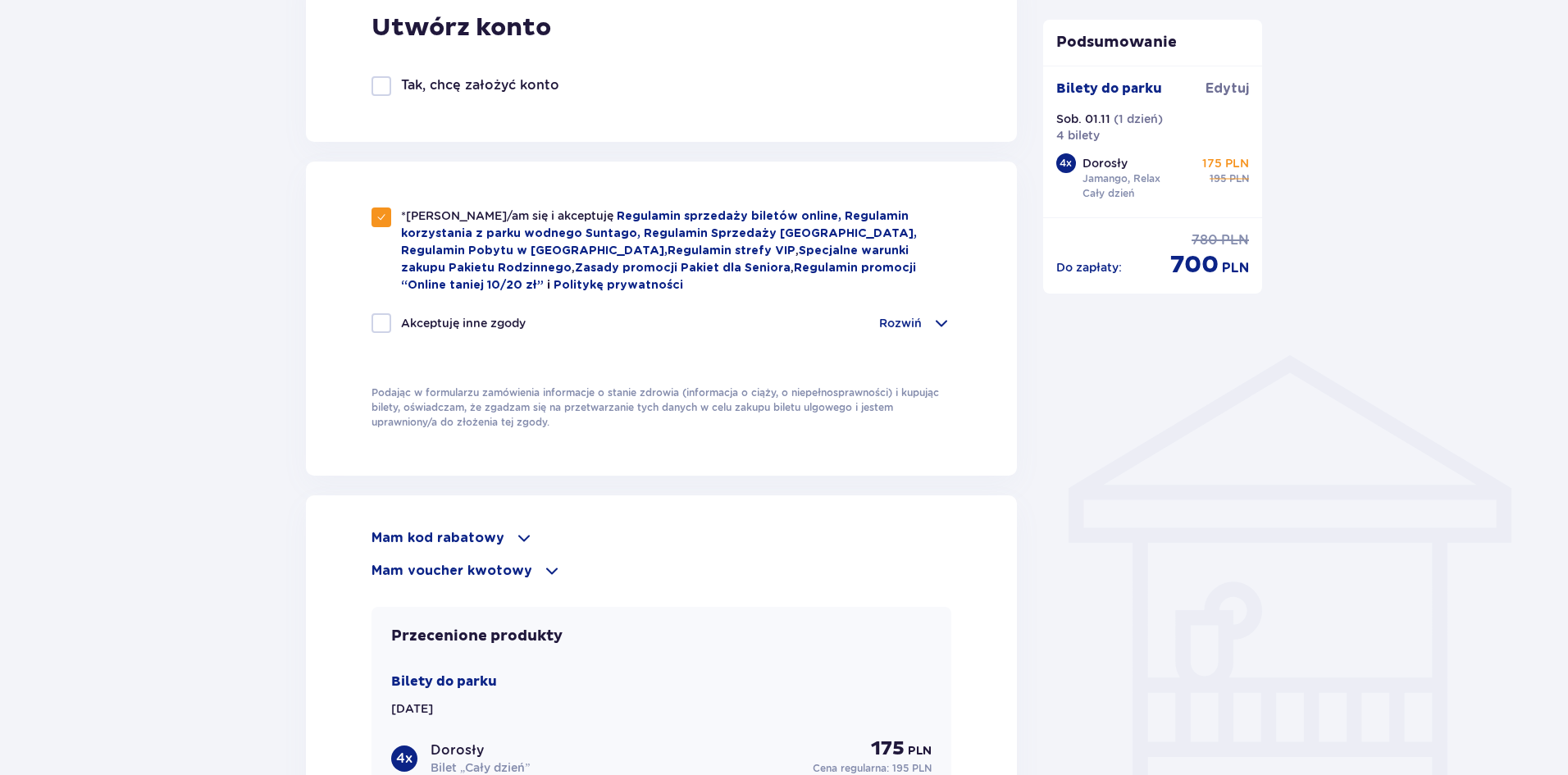
scroll to position [1148, 0]
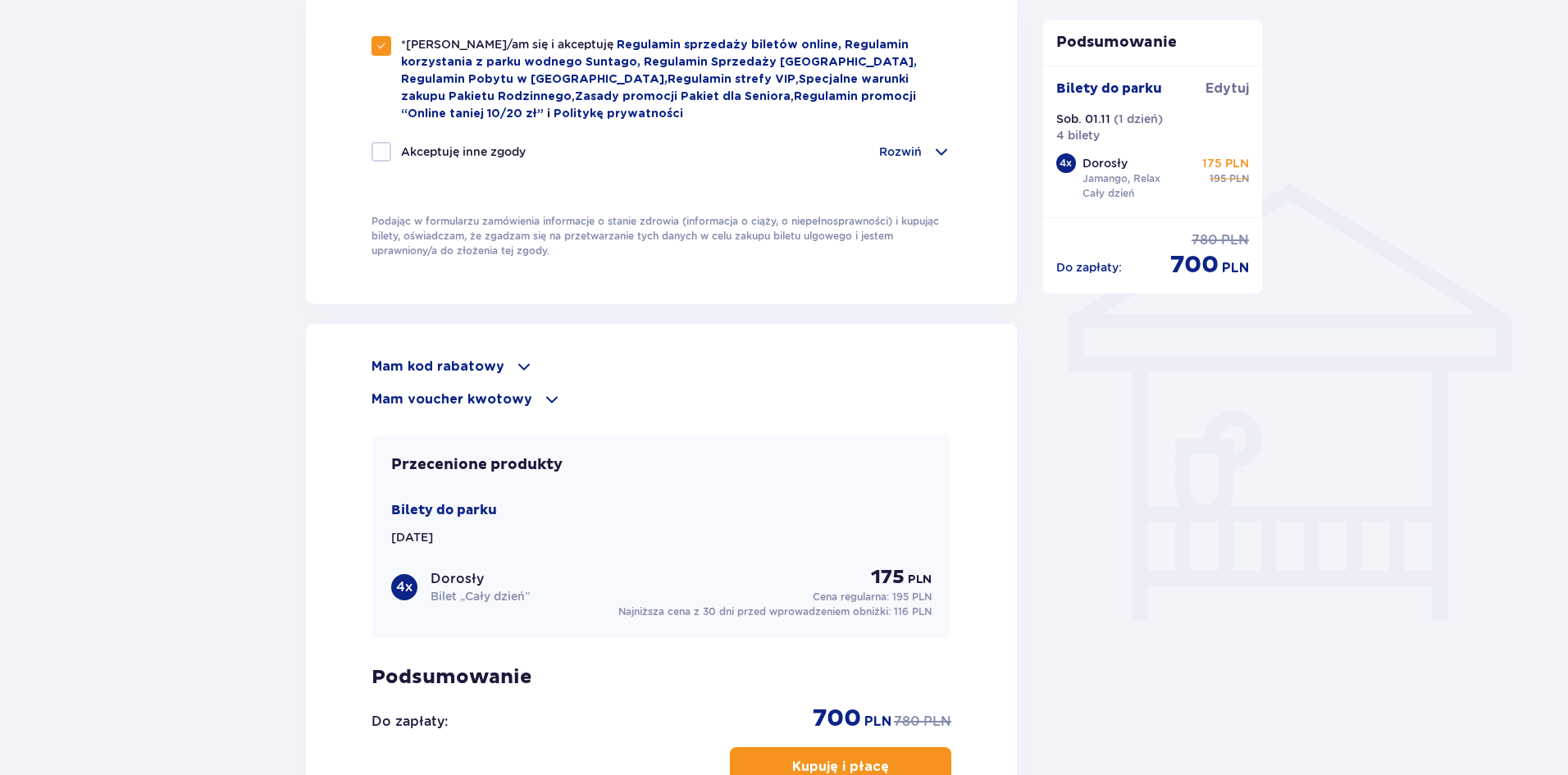
click at [915, 146] on p "Rozwiń" at bounding box center [900, 151] width 43 height 16
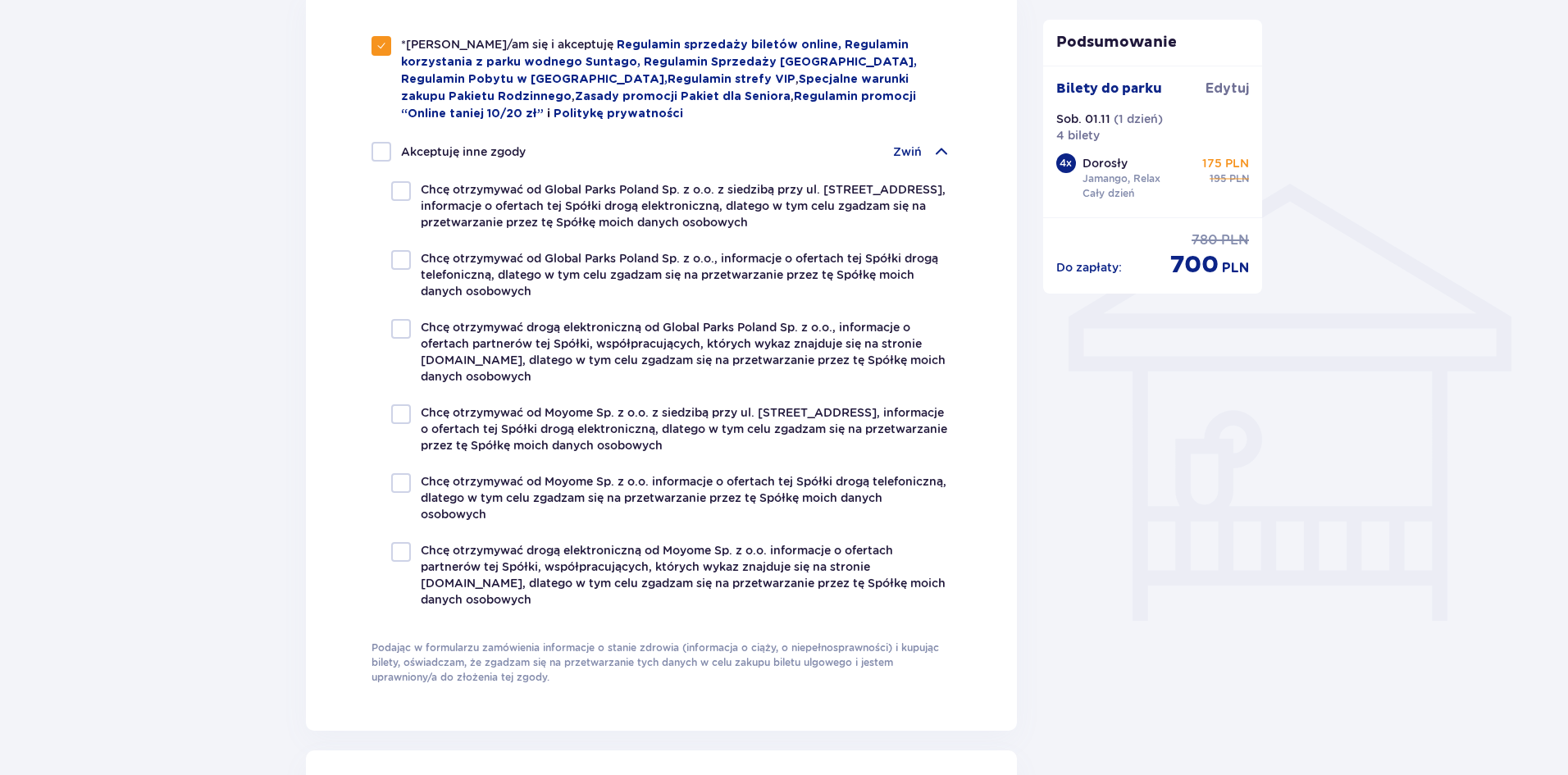
click at [915, 146] on p "Zwiń" at bounding box center [907, 151] width 29 height 16
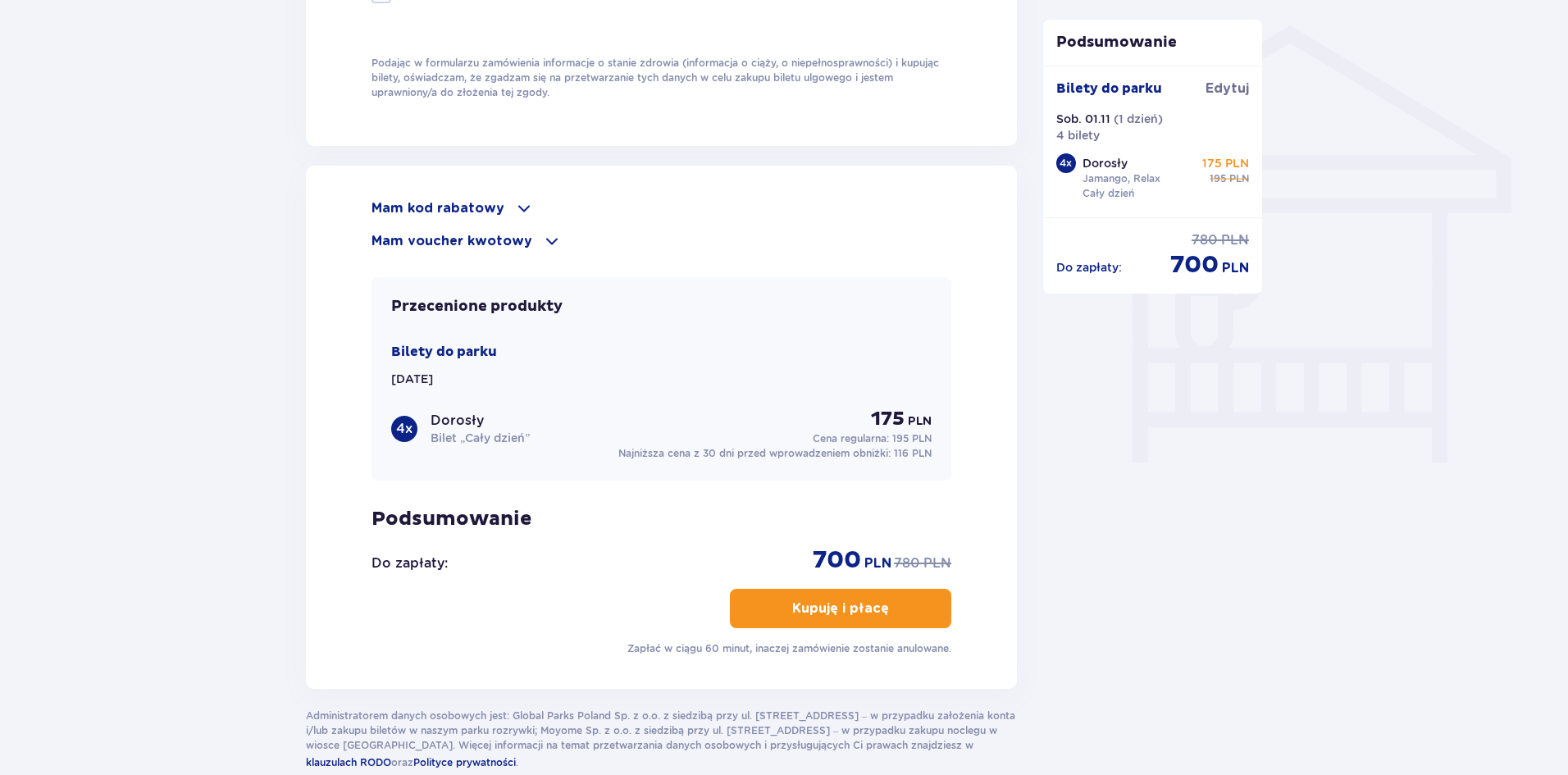
scroll to position [1312, 0]
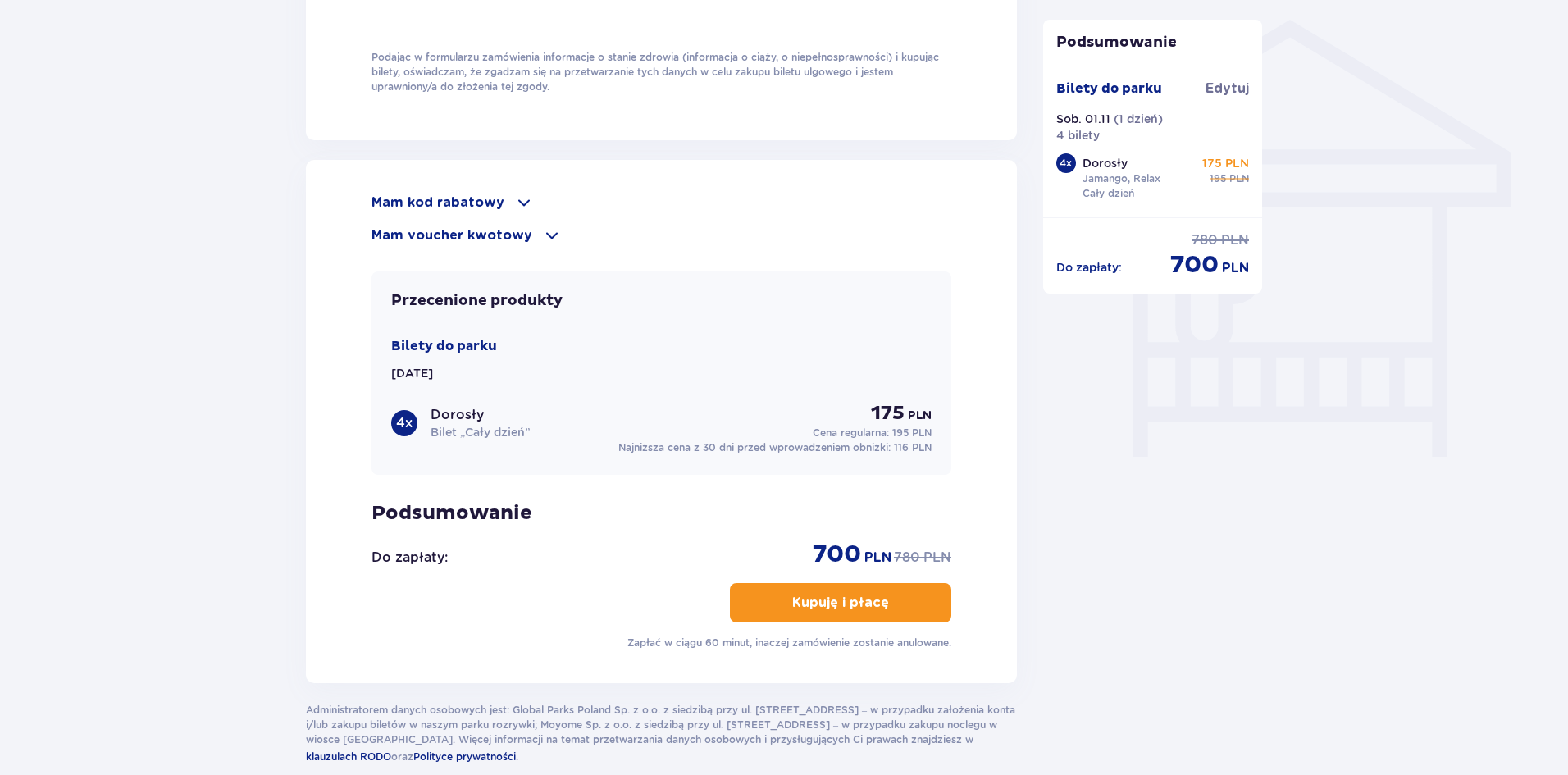
click at [542, 228] on span at bounding box center [551, 235] width 19 height 19
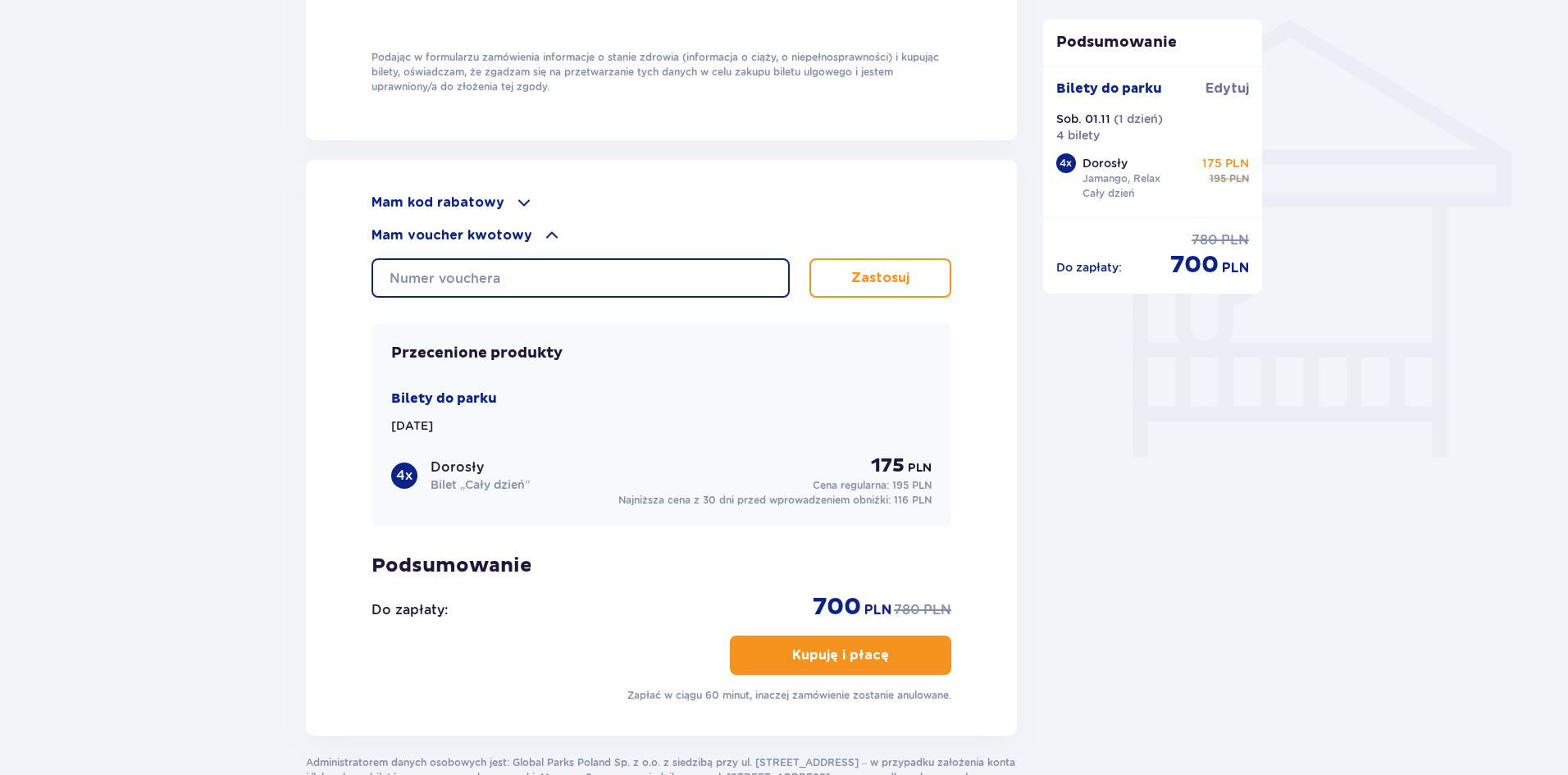
click at [423, 274] on input "text" at bounding box center [580, 278] width 419 height 40
paste input "0650002116207613"
type input "0650002116207613"
click at [888, 269] on p "Zastosuj" at bounding box center [880, 278] width 58 height 18
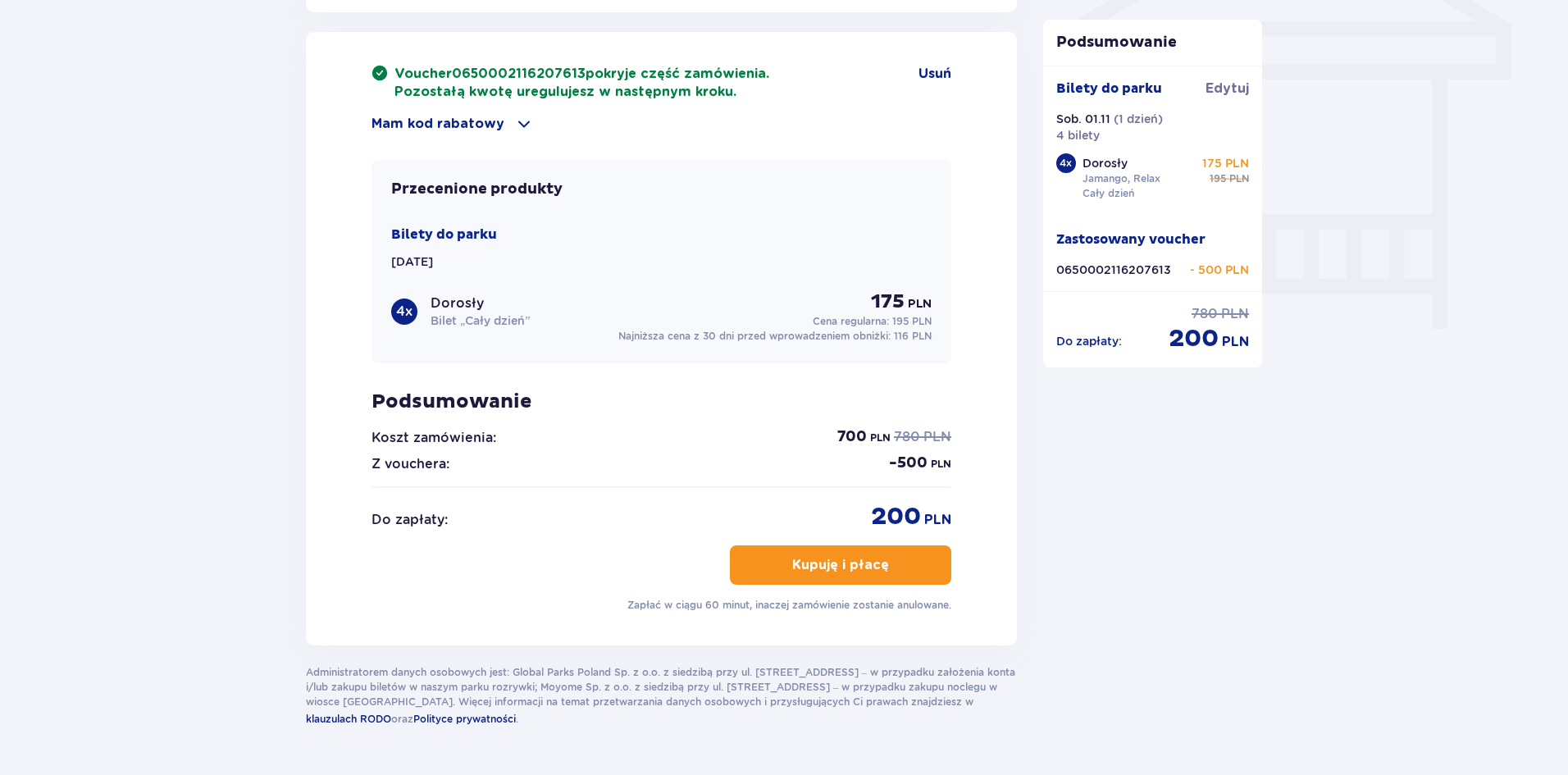
scroll to position [1486, 0]
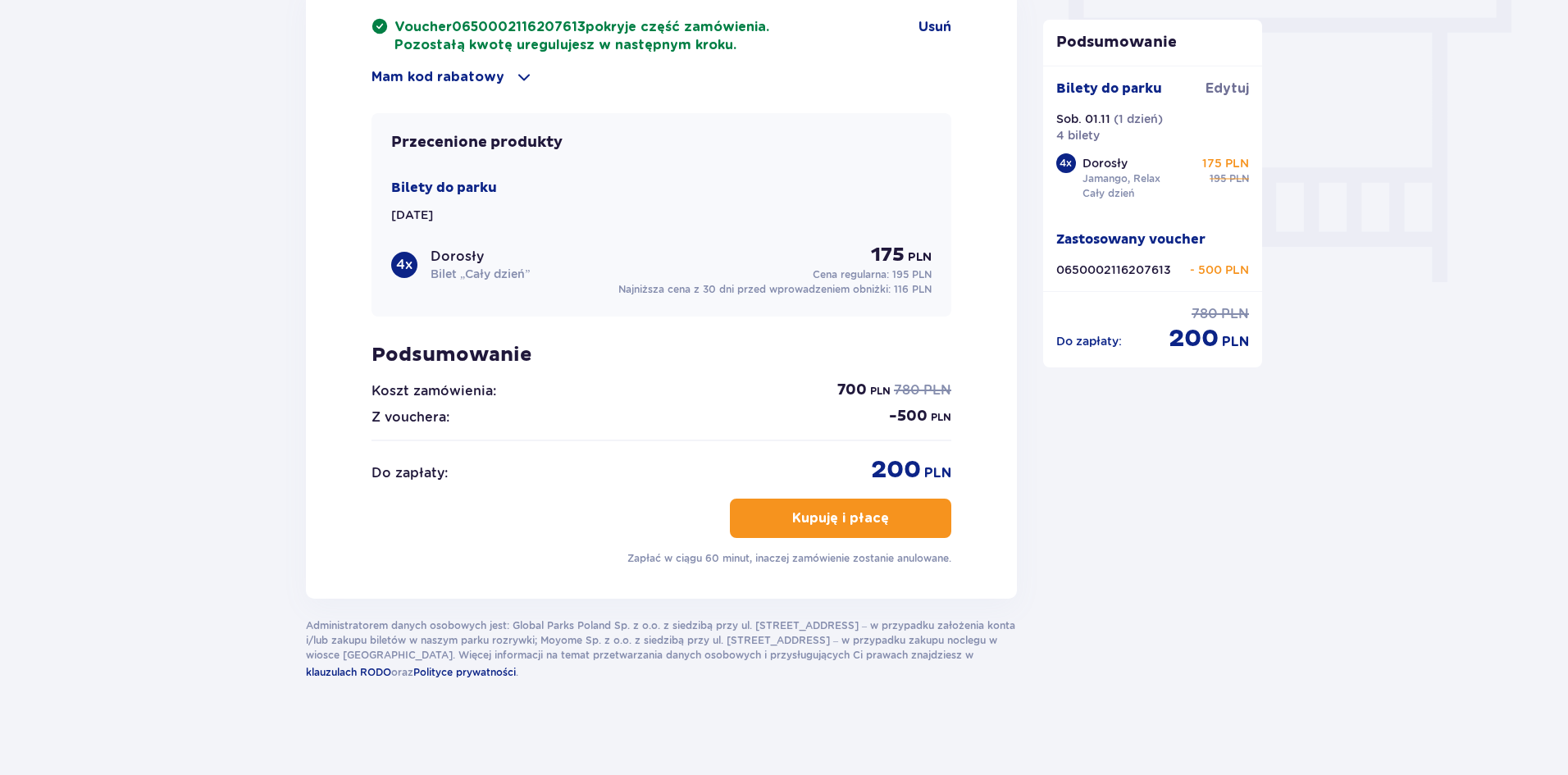
click at [875, 519] on button "Kupuję i płacę" at bounding box center [840, 517] width 221 height 40
